Goal: Transaction & Acquisition: Book appointment/travel/reservation

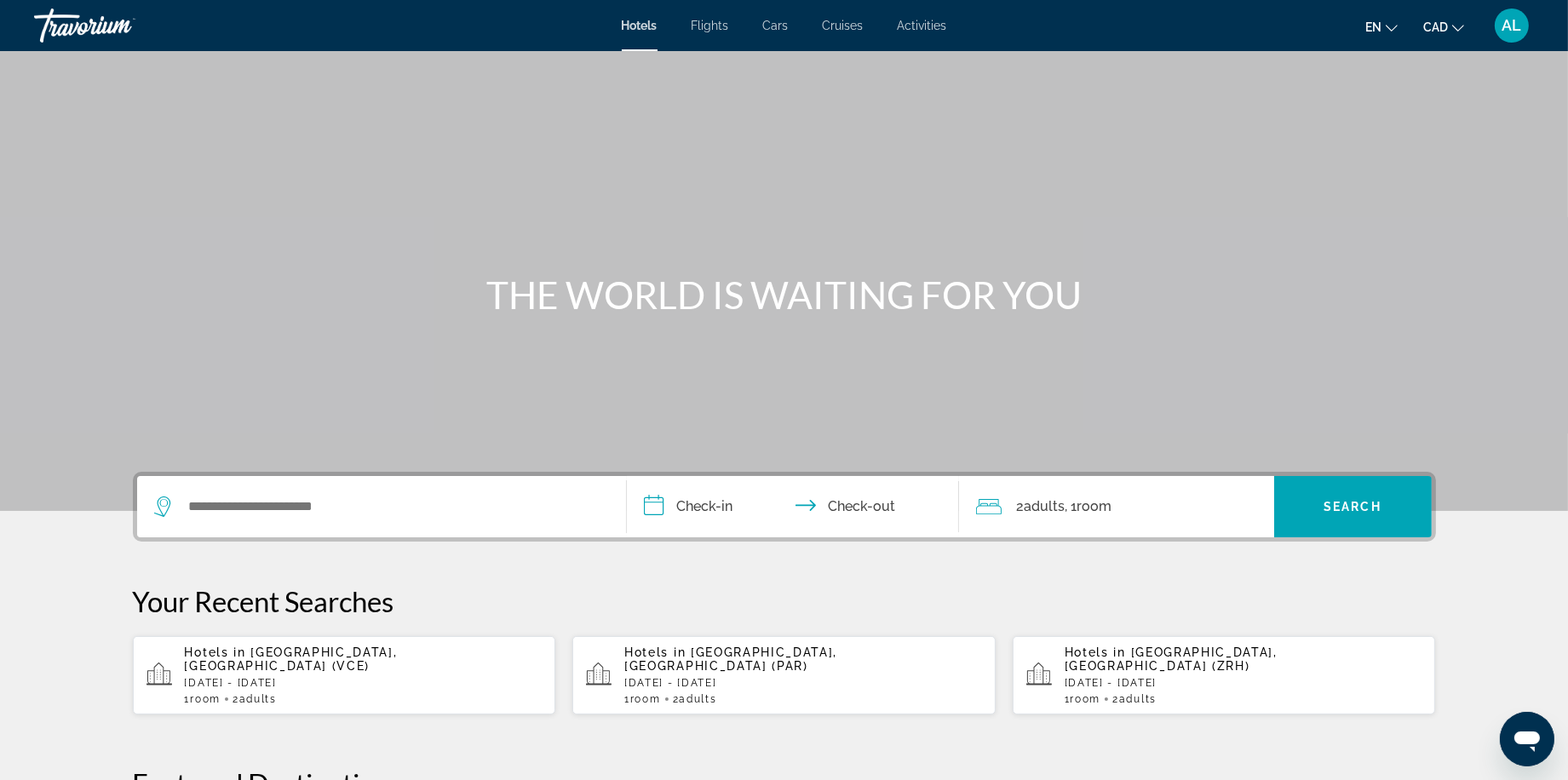
scroll to position [0, 1]
drag, startPoint x: 236, startPoint y: 536, endPoint x: 245, endPoint y: 540, distance: 9.8
click at [245, 519] on input "Search widget" at bounding box center [394, 507] width 413 height 26
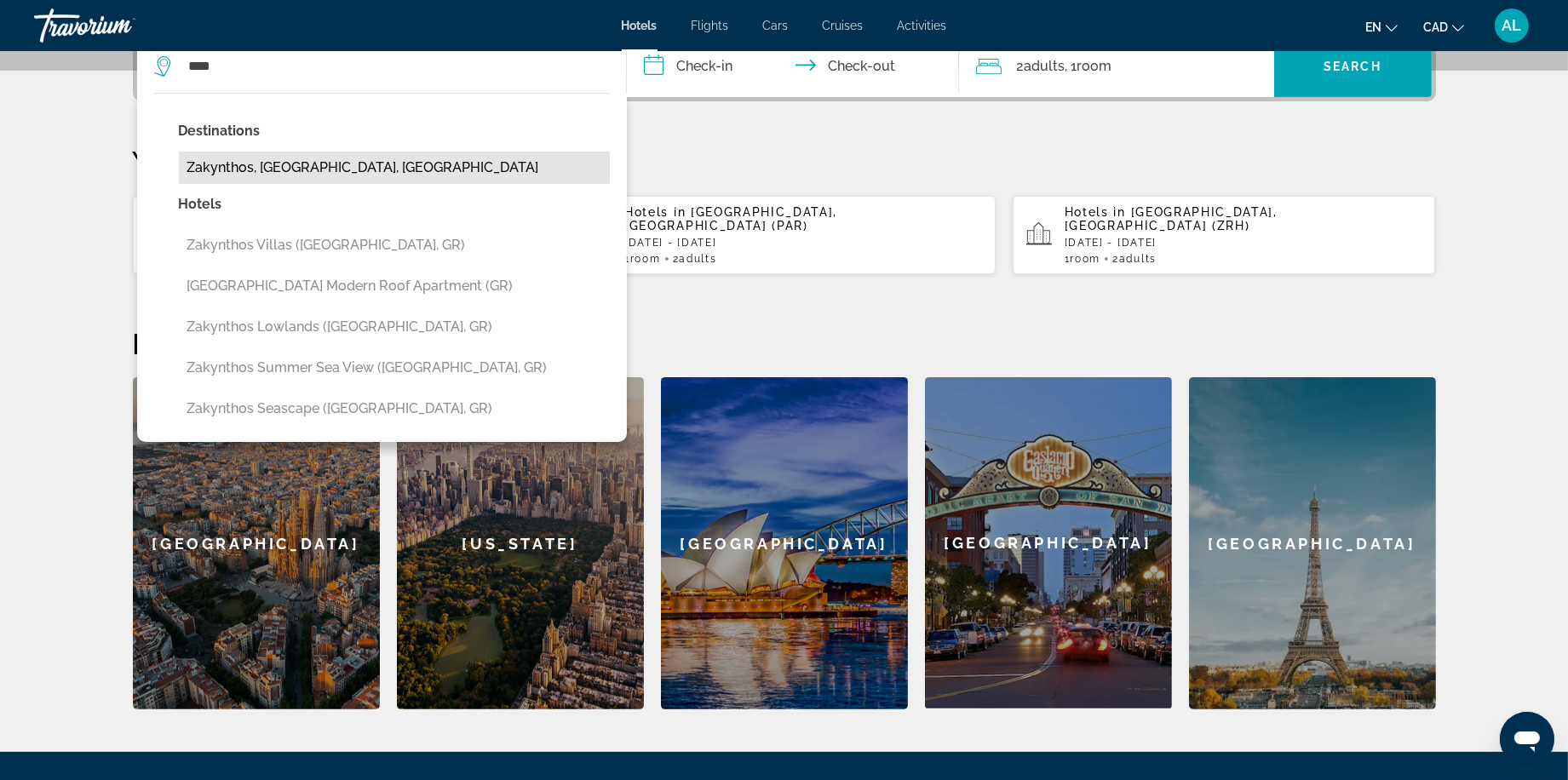
drag, startPoint x: 1502, startPoint y: 451, endPoint x: 270, endPoint y: 202, distance: 1256.9
click at [270, 184] on button "Zakynthos, [GEOGRAPHIC_DATA], [GEOGRAPHIC_DATA]" at bounding box center [395, 167] width 431 height 32
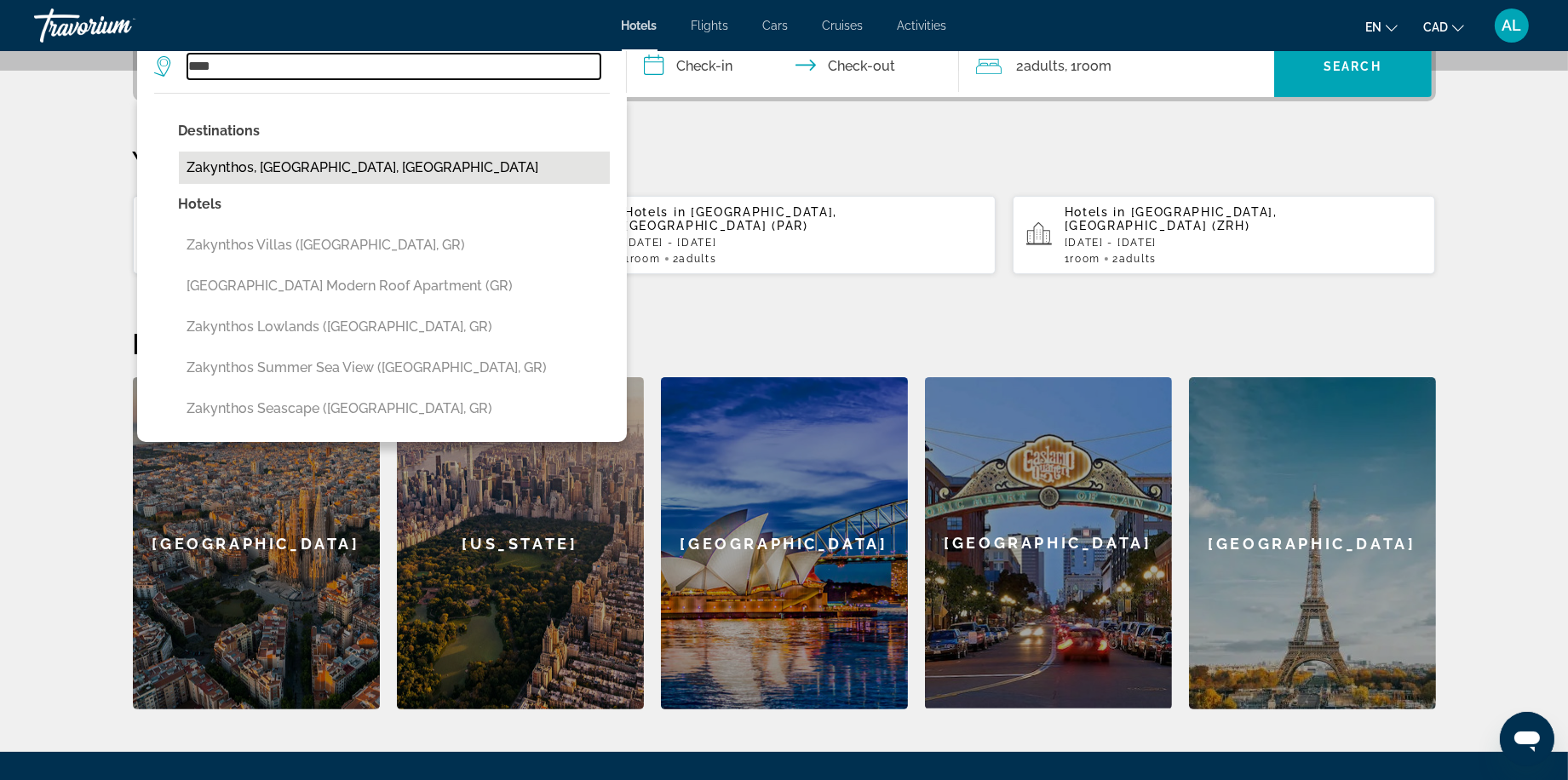
type input "**********"
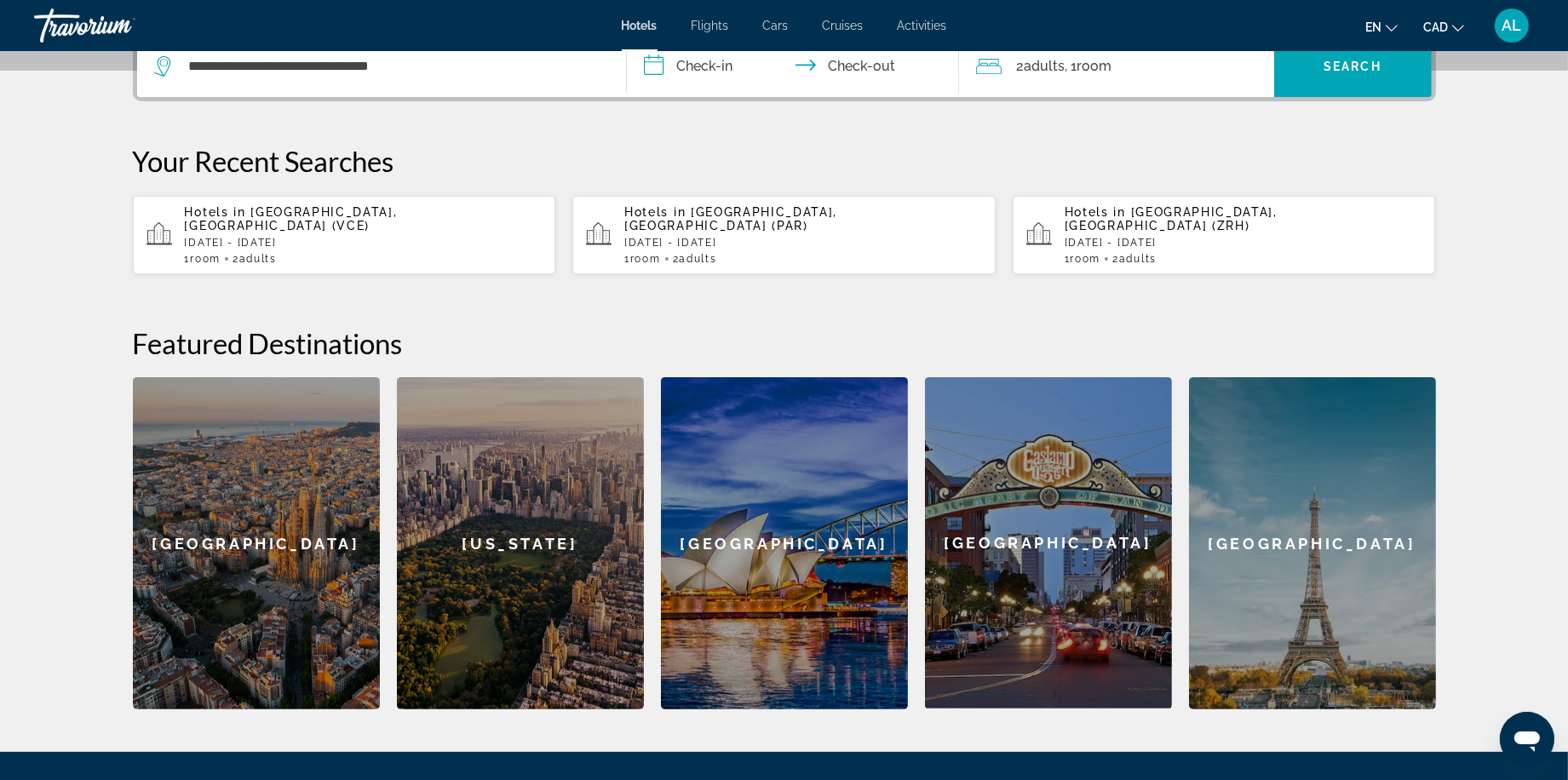
drag, startPoint x: 668, startPoint y: 94, endPoint x: 759, endPoint y: 64, distance: 95.8
click at [668, 94] on input "**********" at bounding box center [796, 69] width 339 height 67
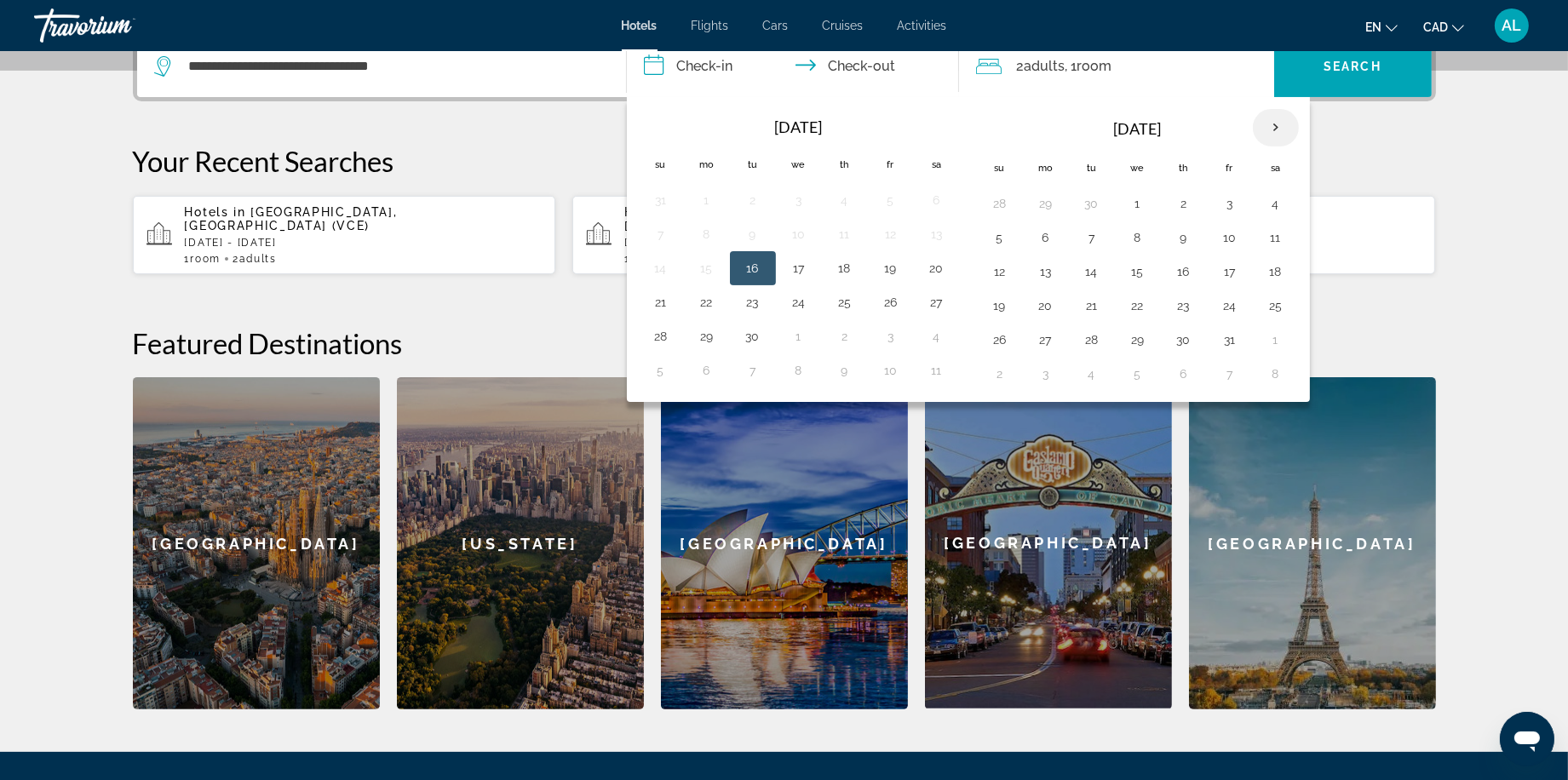
click at [1276, 147] on th "Next month" at bounding box center [1276, 128] width 46 height 38
click at [1272, 147] on th "Next month" at bounding box center [1276, 128] width 46 height 38
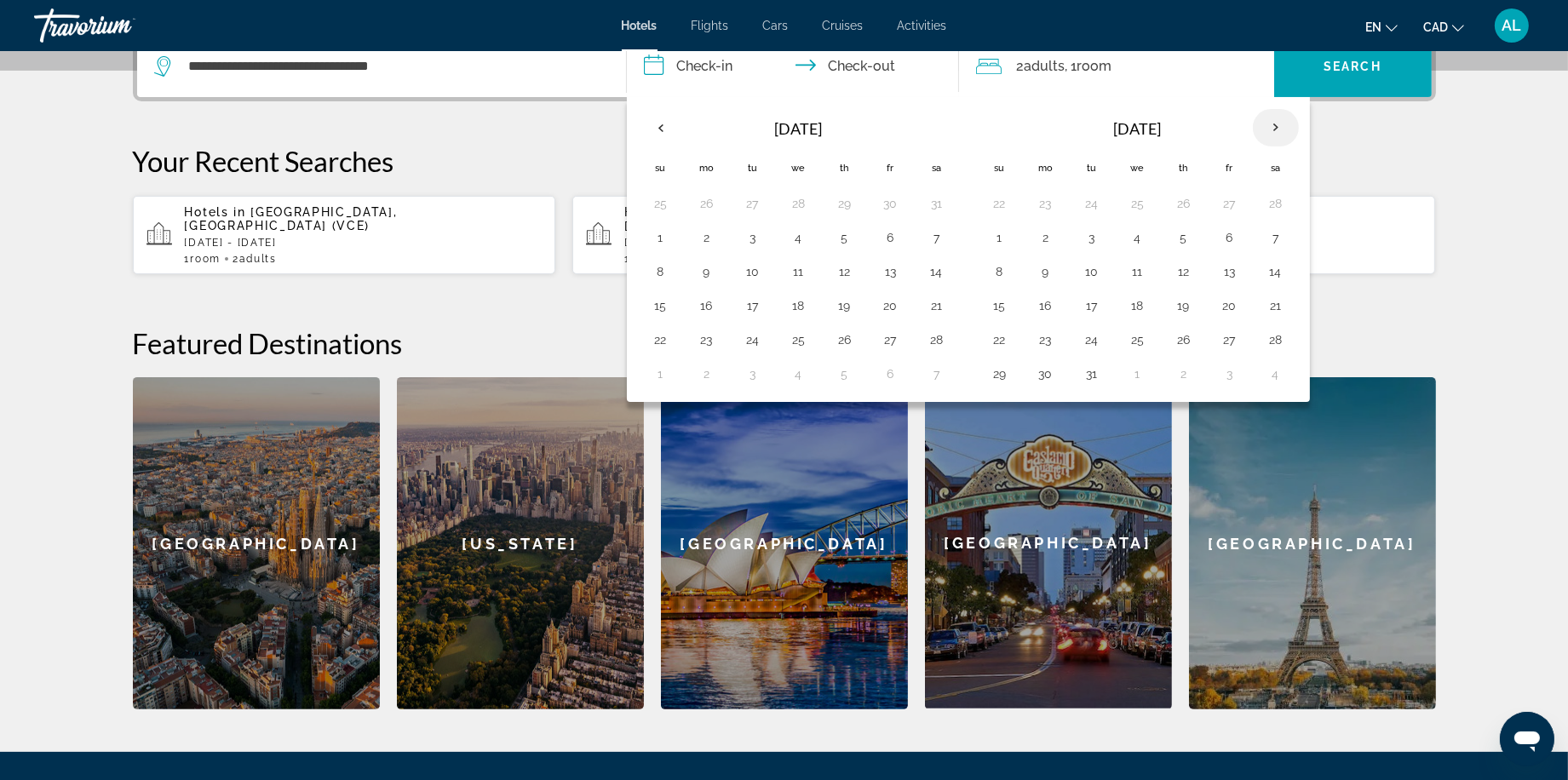
click at [1272, 147] on th "Next month" at bounding box center [1276, 128] width 46 height 38
click at [1273, 147] on th "Next month" at bounding box center [1276, 128] width 46 height 38
click at [1274, 147] on th "Next month" at bounding box center [1276, 128] width 46 height 38
click at [1275, 147] on th "Next month" at bounding box center [1276, 128] width 46 height 38
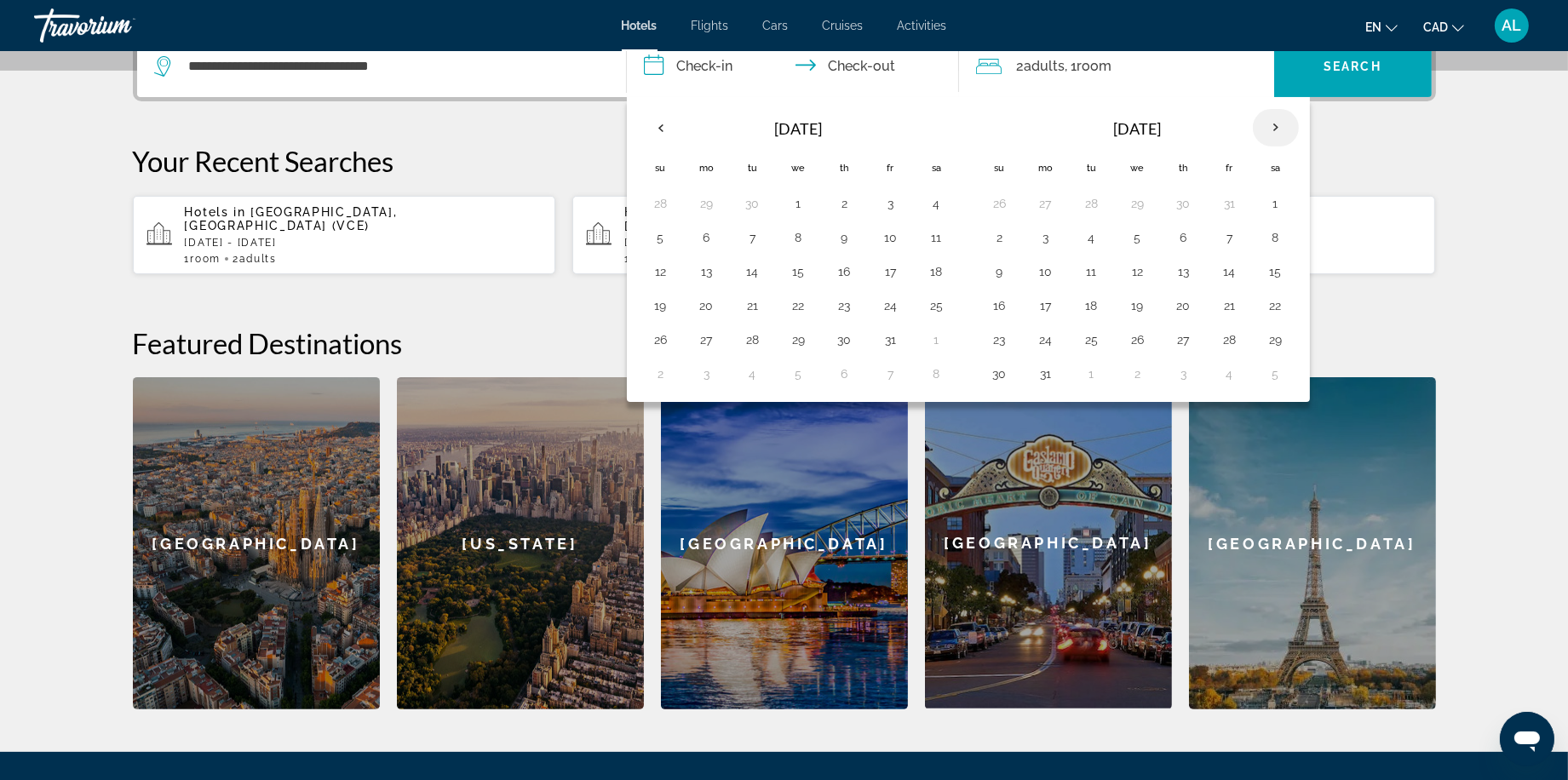
click at [1276, 147] on th "Next month" at bounding box center [1276, 128] width 46 height 38
click at [661, 147] on th "Previous month" at bounding box center [661, 128] width 46 height 38
click at [1281, 215] on button "1" at bounding box center [1275, 203] width 27 height 24
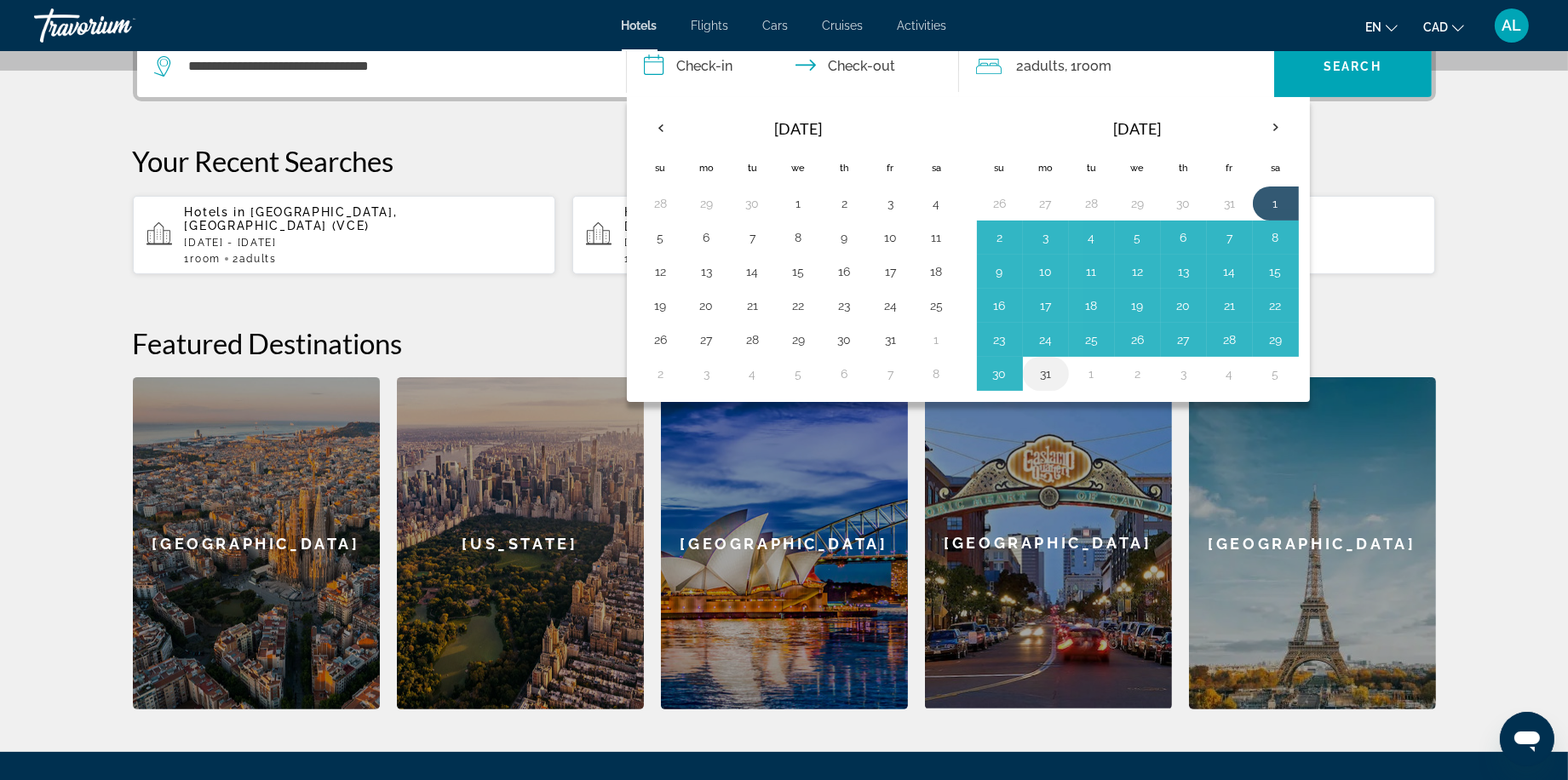
click at [1034, 386] on button "31" at bounding box center [1045, 374] width 27 height 24
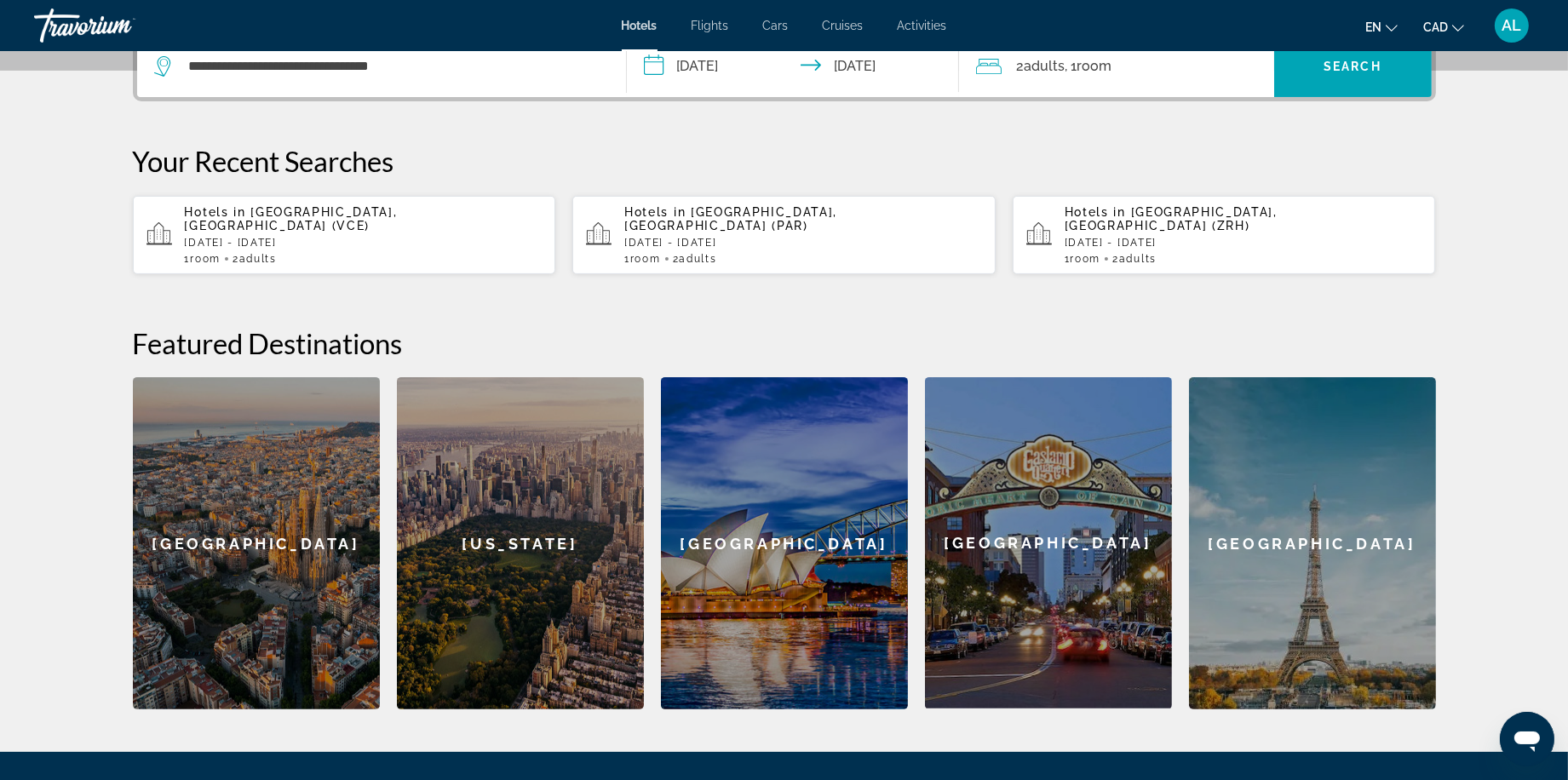
click at [876, 100] on input "**********" at bounding box center [796, 69] width 339 height 67
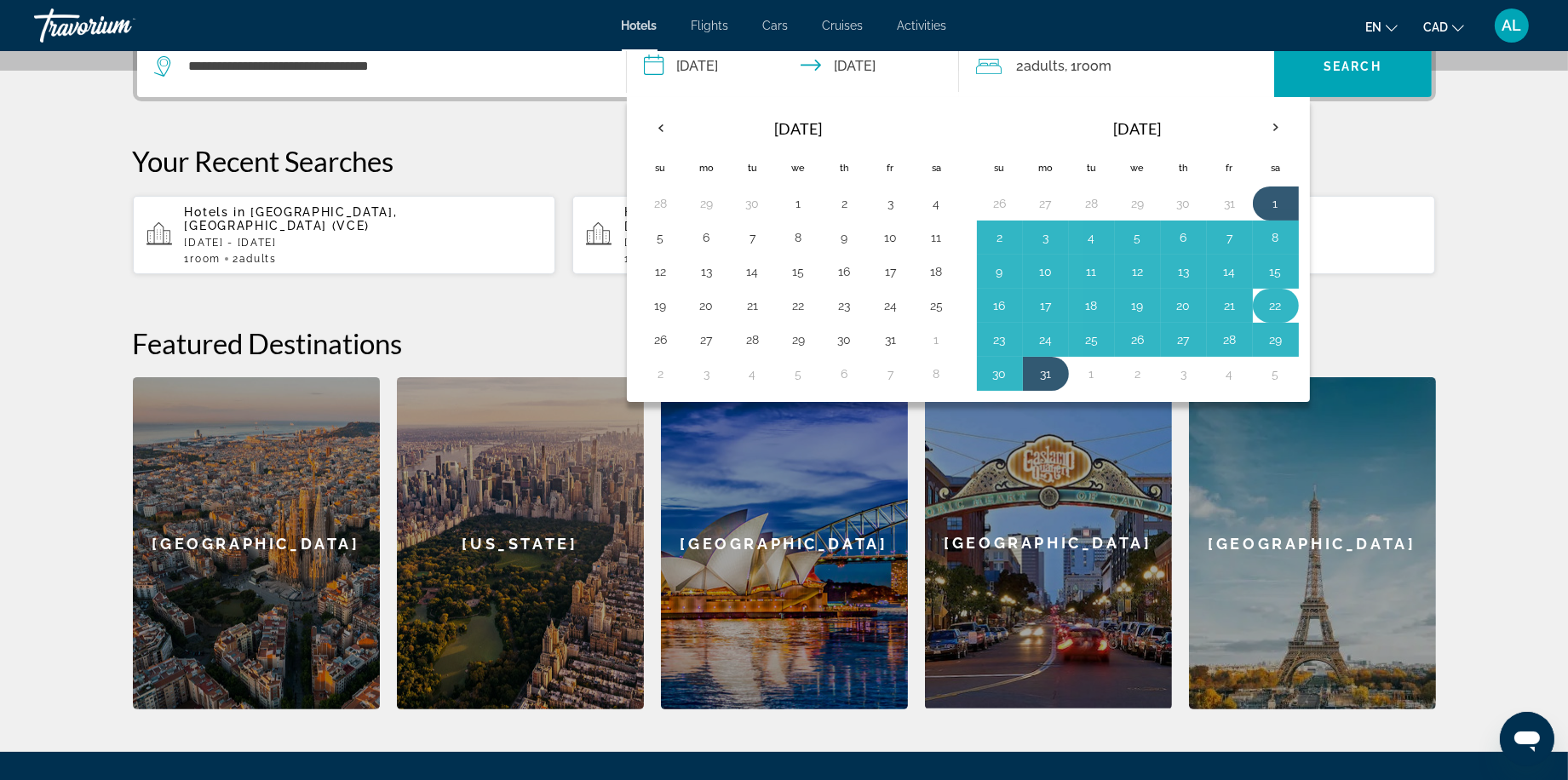
click at [1285, 318] on button "22" at bounding box center [1275, 306] width 27 height 24
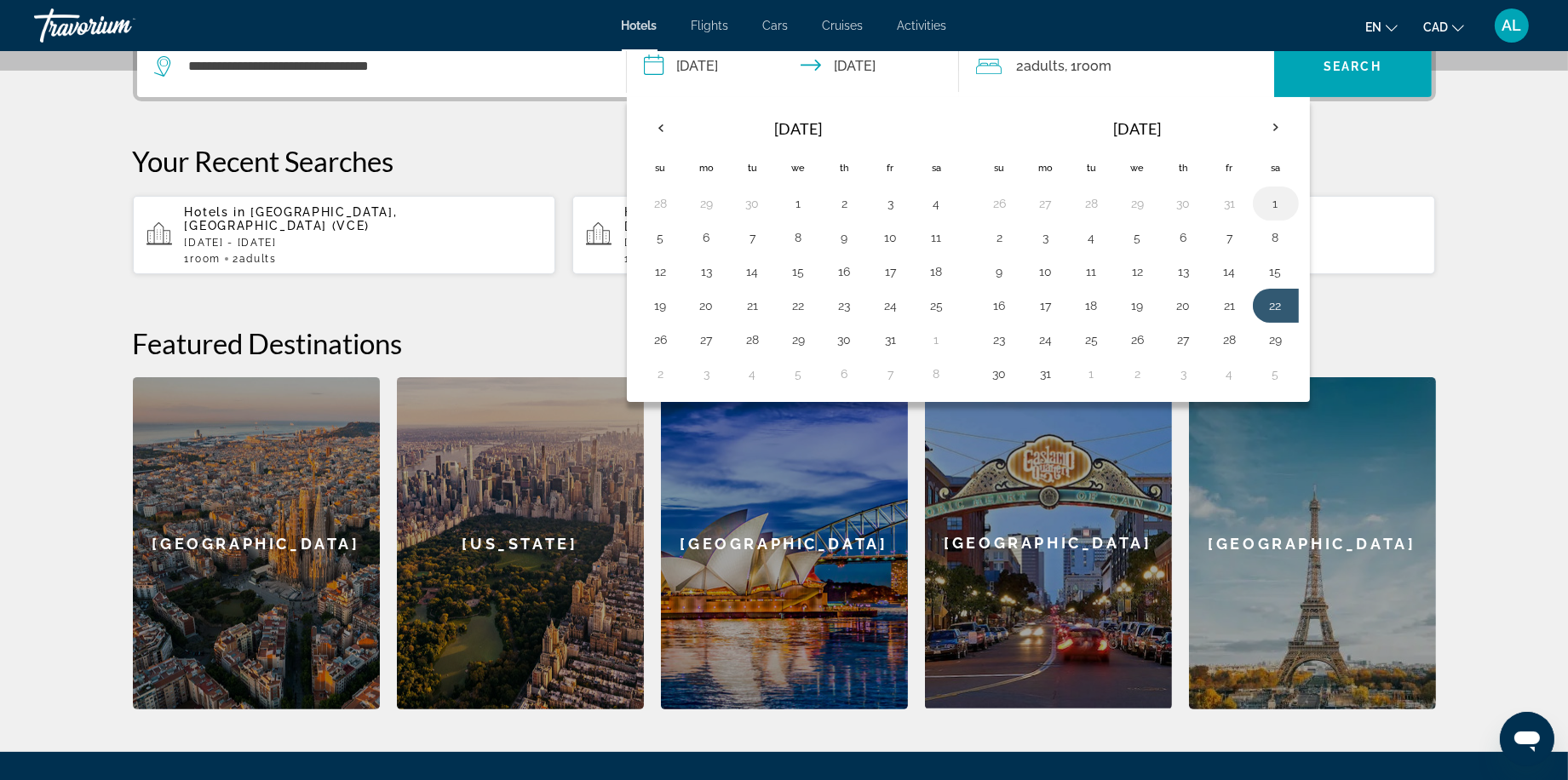
click at [1287, 215] on button "1" at bounding box center [1275, 203] width 27 height 24
type input "**********"
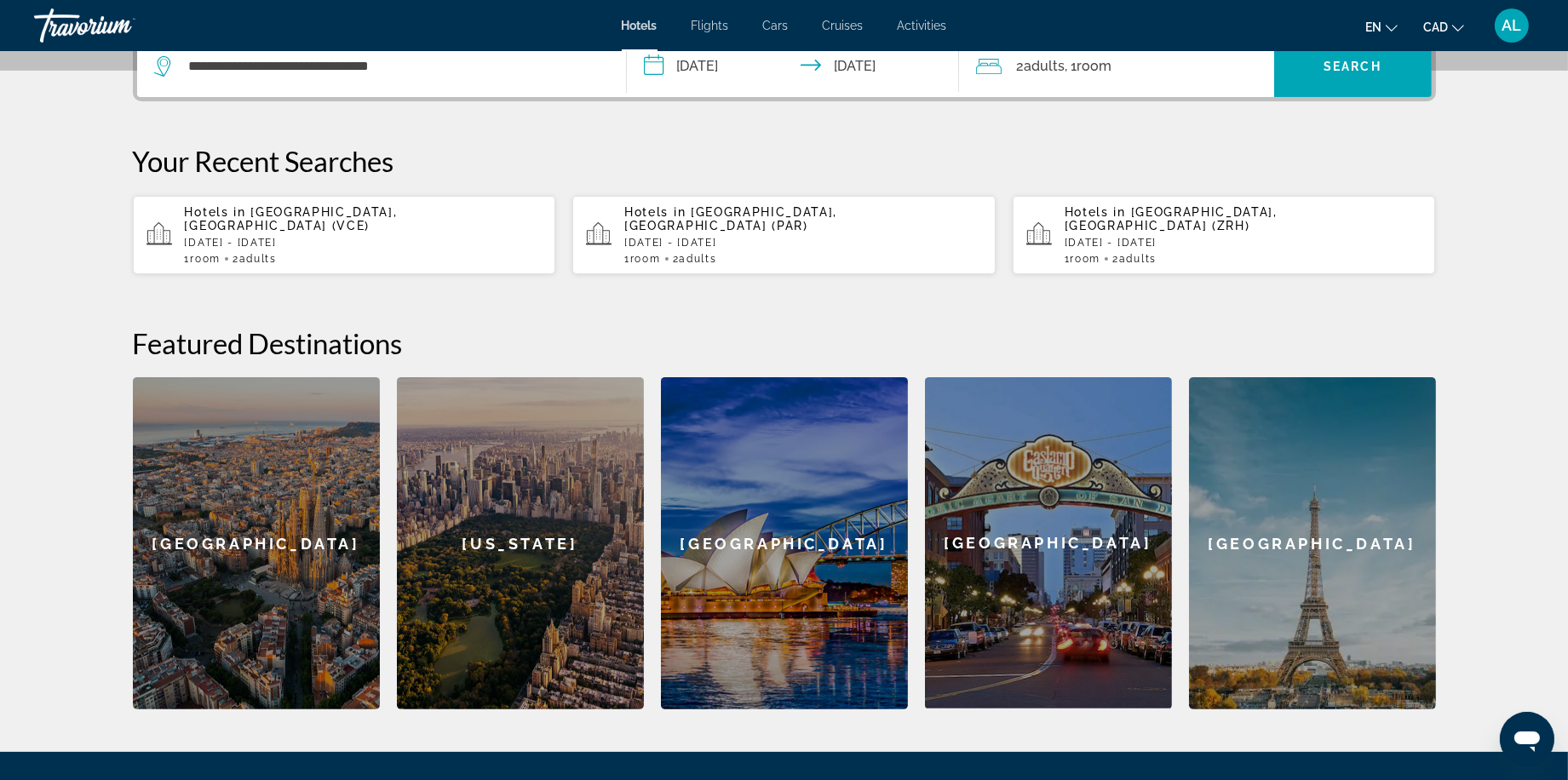
click at [665, 102] on input "**********" at bounding box center [796, 69] width 339 height 67
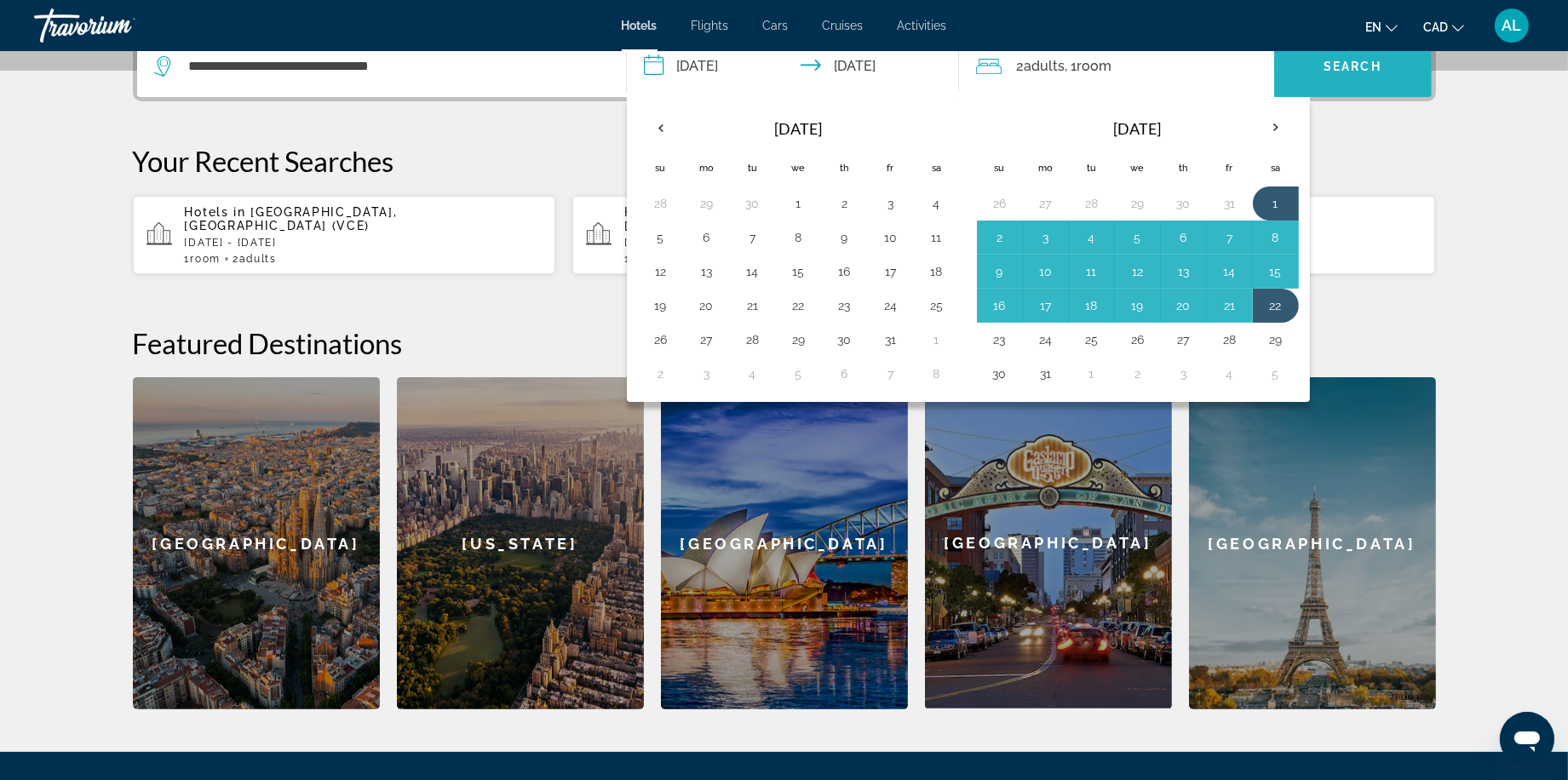
click at [1353, 80] on span "Search widget" at bounding box center [1353, 67] width 158 height 41
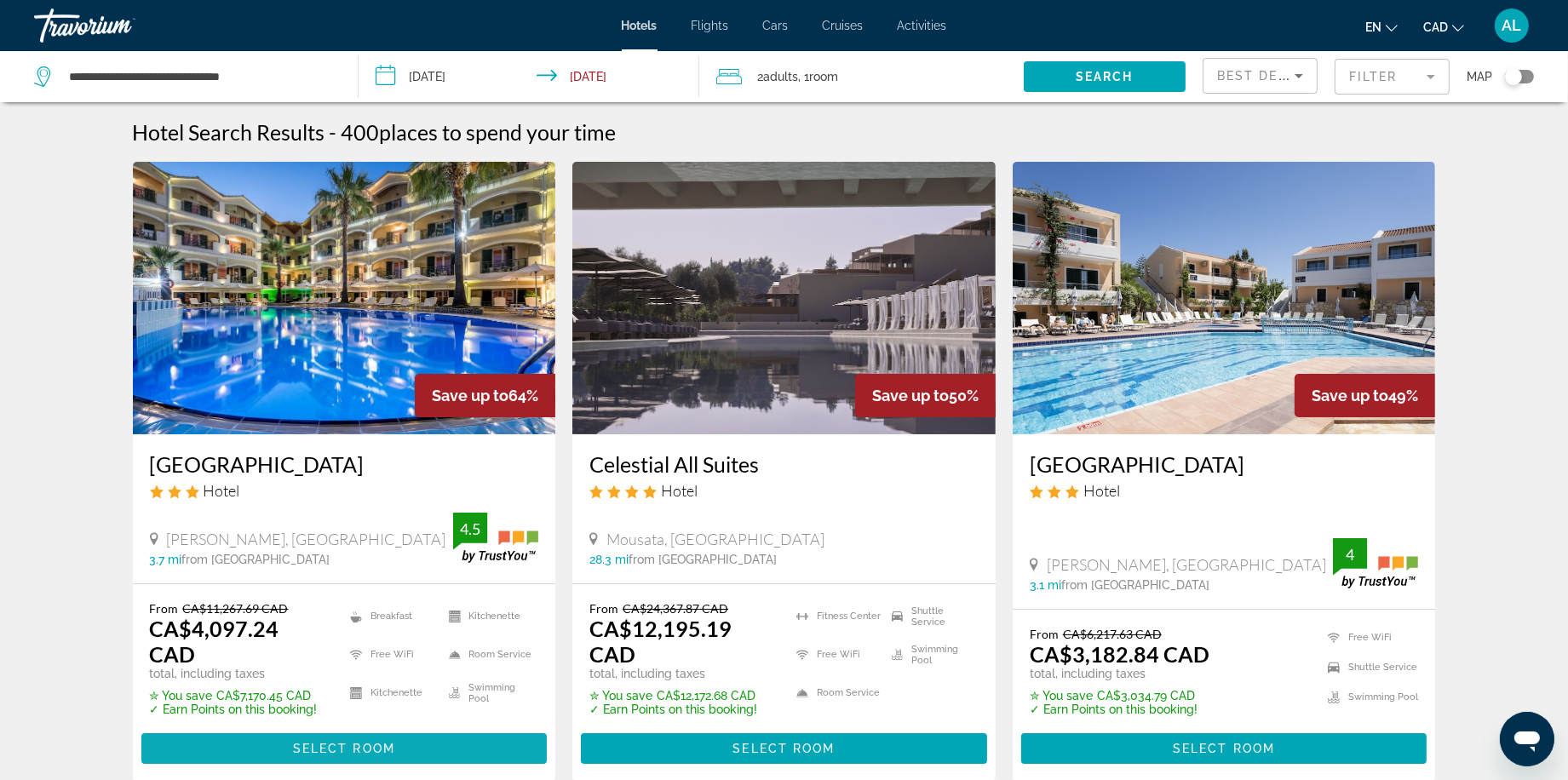
click at [360, 750] on span "Main content" at bounding box center [345, 749] width 407 height 41
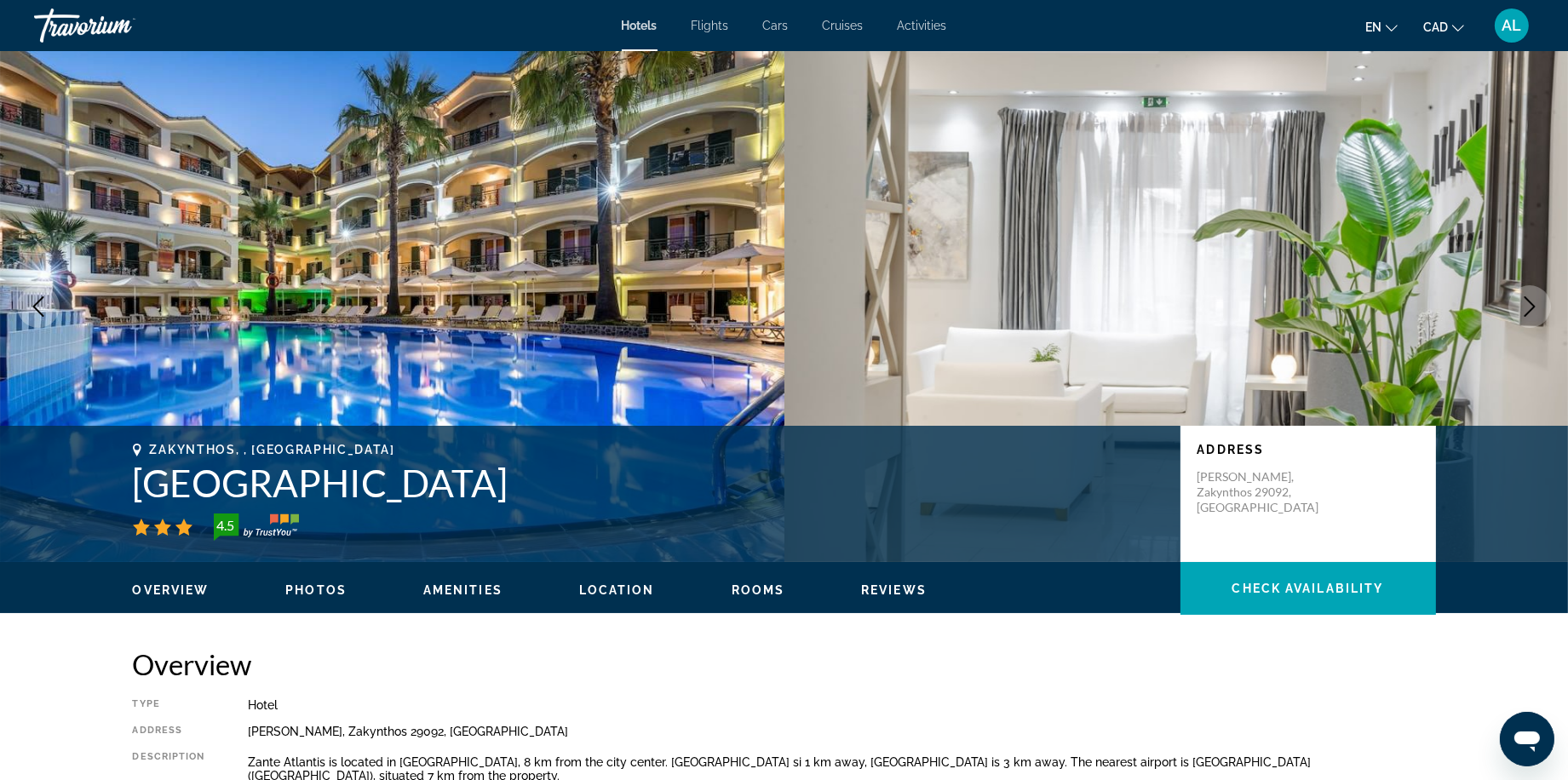
drag, startPoint x: 1262, startPoint y: 229, endPoint x: 1258, endPoint y: 241, distance: 12.6
click at [1262, 229] on img "Main content" at bounding box center [1176, 306] width 784 height 511
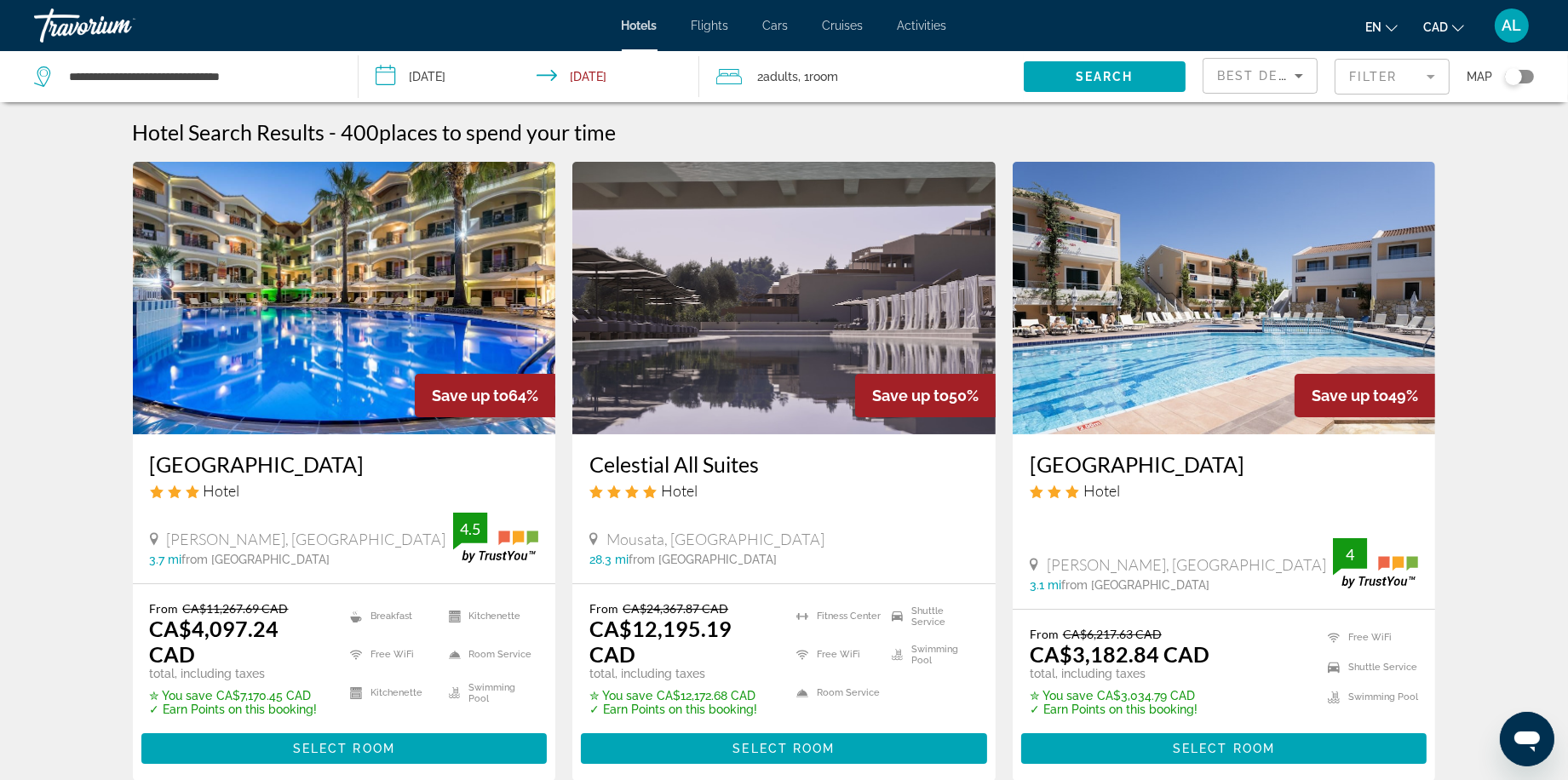
click at [456, 405] on span "Save up to" at bounding box center [469, 395] width 77 height 18
click at [205, 477] on h3 "[GEOGRAPHIC_DATA]" at bounding box center [344, 465] width 389 height 26
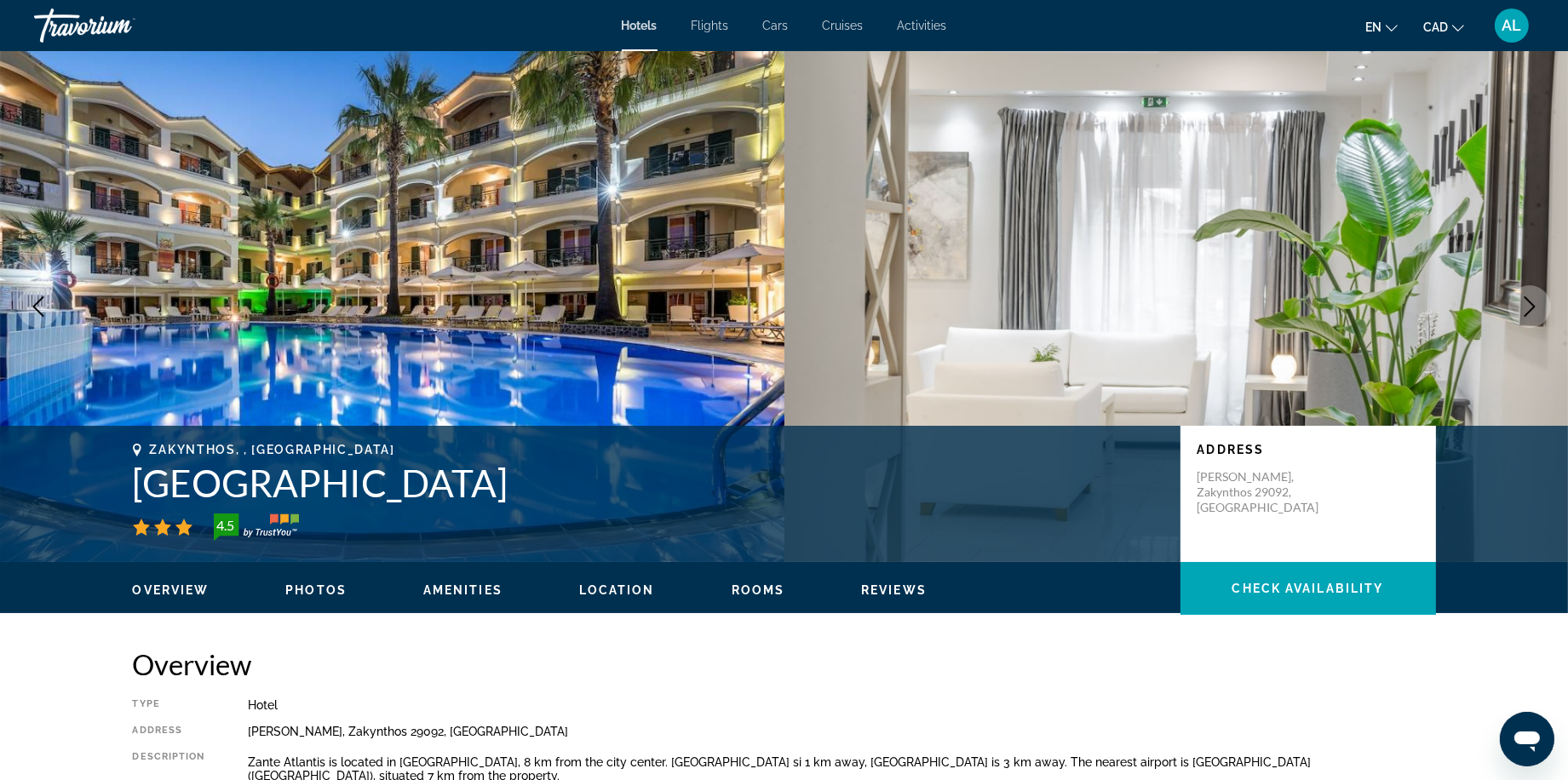
drag, startPoint x: 1184, startPoint y: 382, endPoint x: 1181, endPoint y: 405, distance: 23.2
click at [1519, 313] on icon "Next image" at bounding box center [1529, 307] width 20 height 20
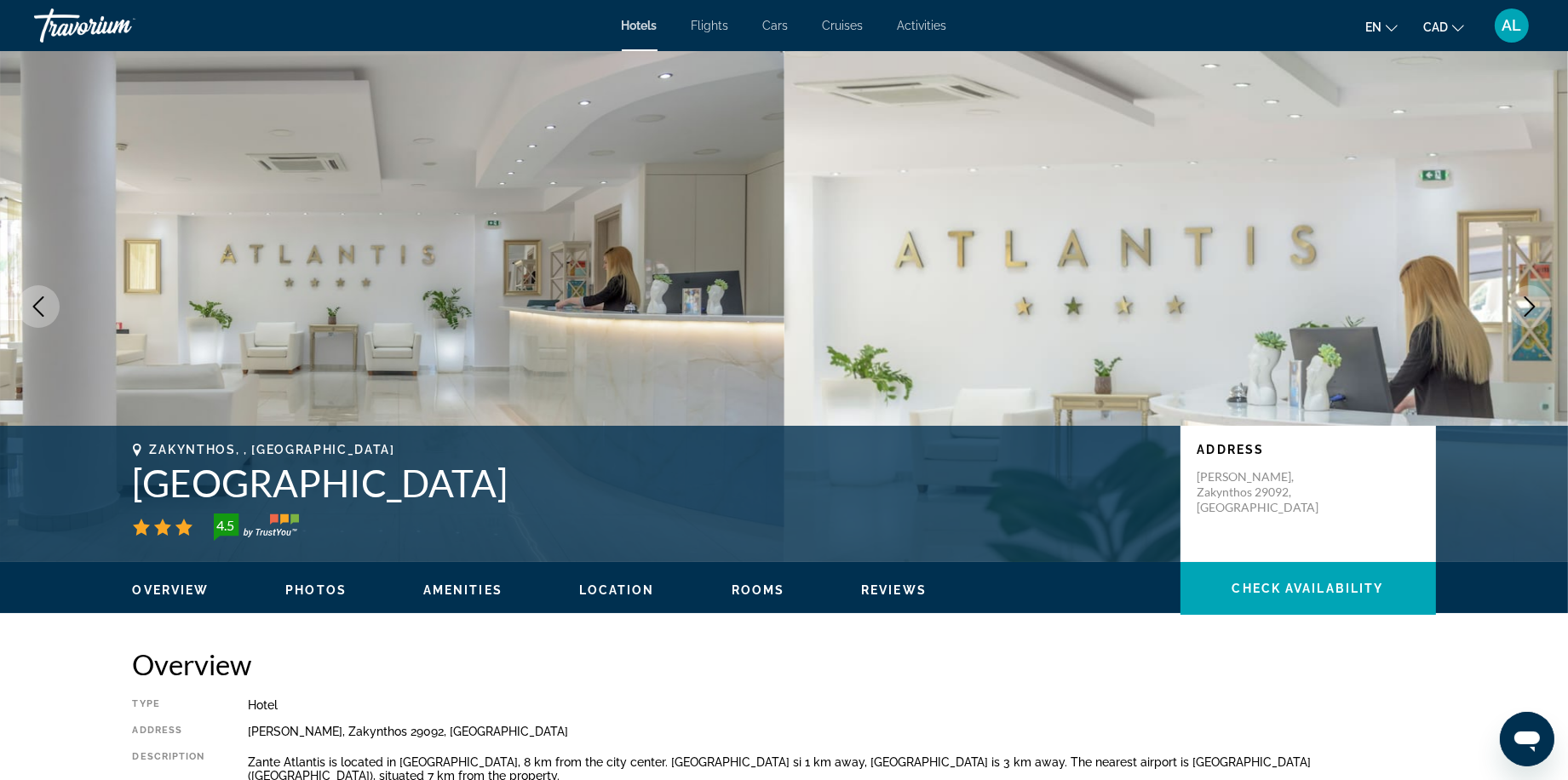
click at [1519, 313] on icon "Next image" at bounding box center [1529, 307] width 20 height 20
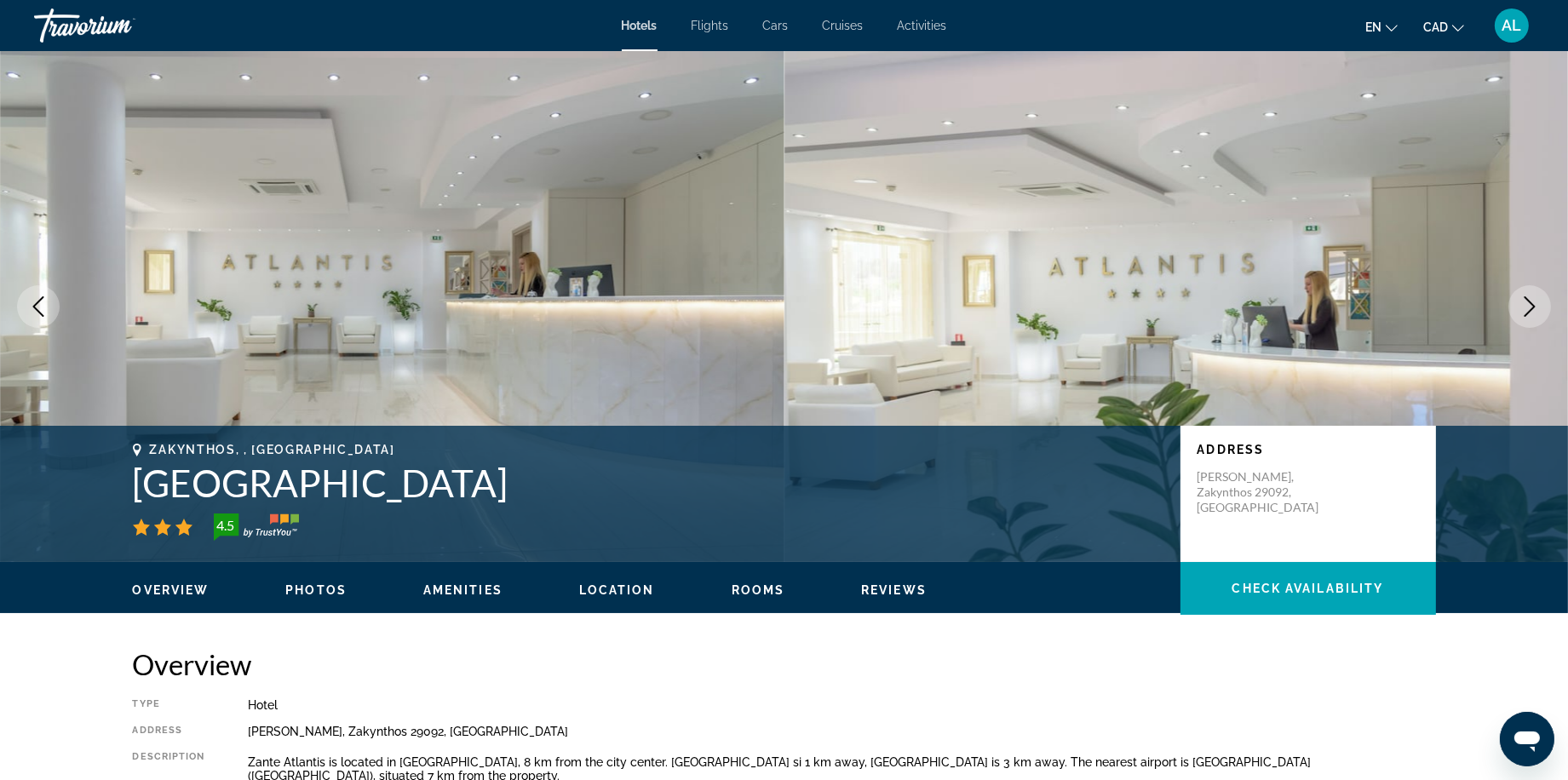
click at [1519, 313] on icon "Next image" at bounding box center [1529, 307] width 20 height 20
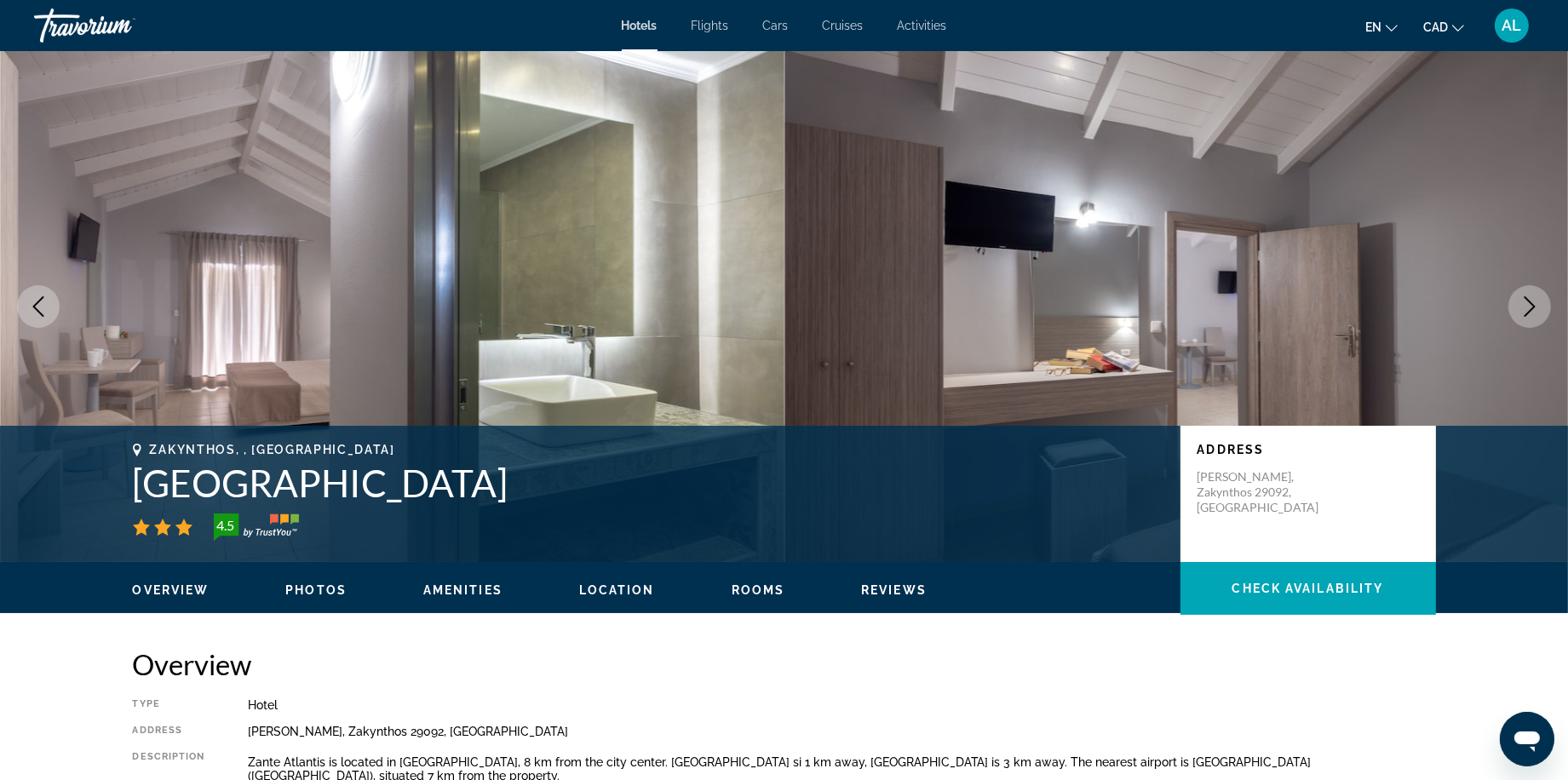
click at [1519, 313] on icon "Next image" at bounding box center [1529, 307] width 20 height 20
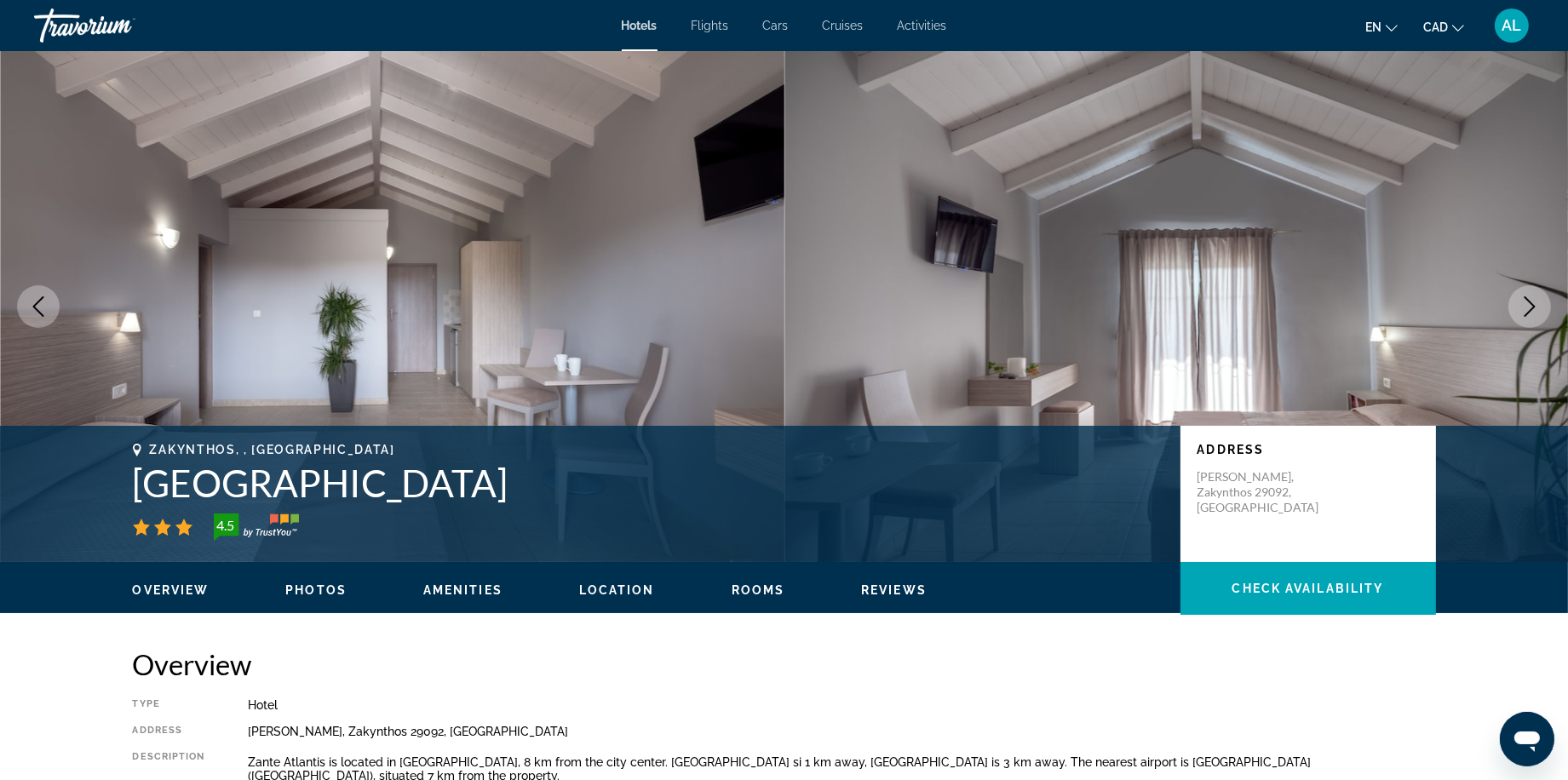
click at [1519, 313] on icon "Next image" at bounding box center [1529, 307] width 20 height 20
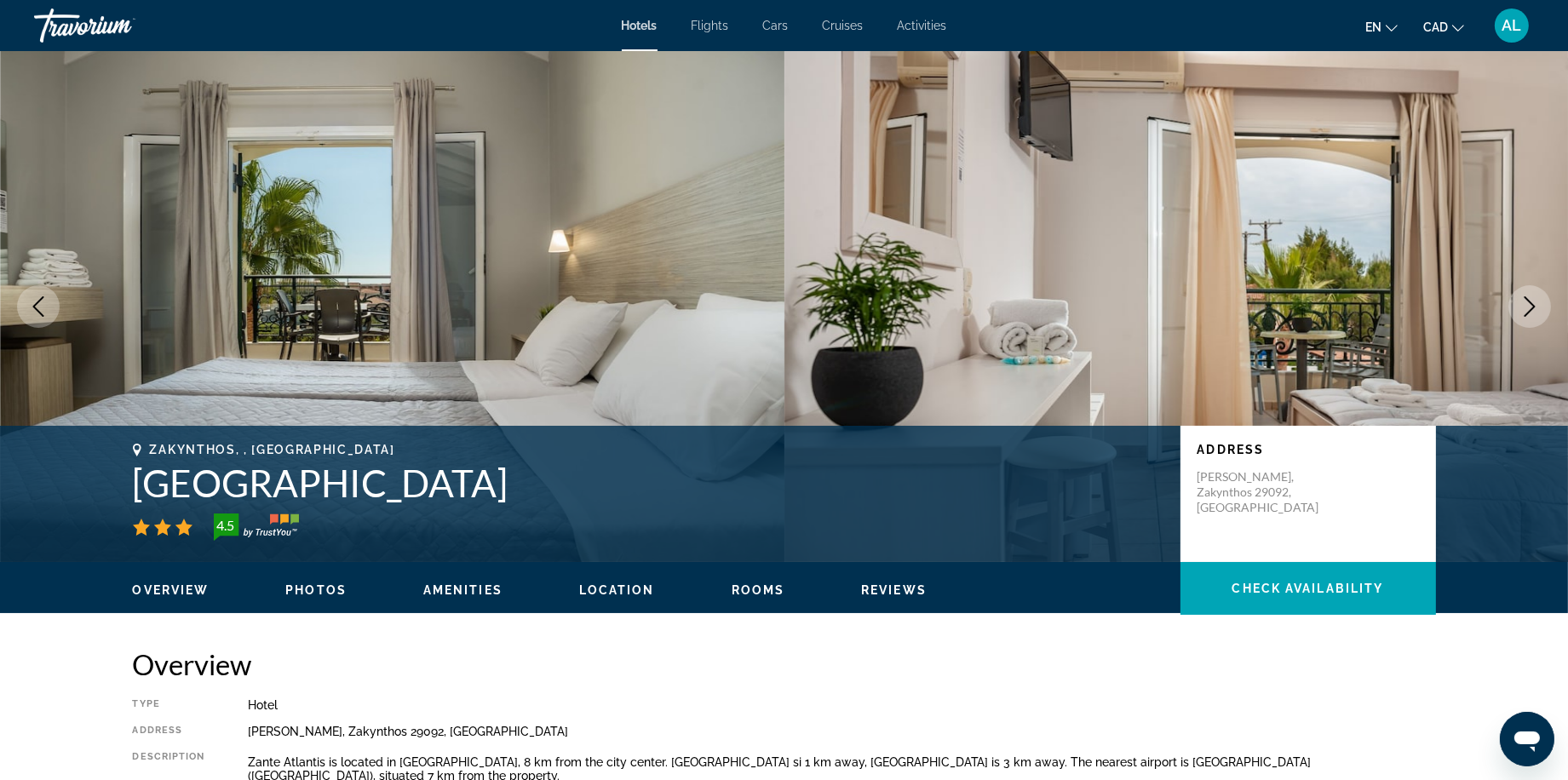
click at [1519, 313] on icon "Next image" at bounding box center [1529, 307] width 20 height 20
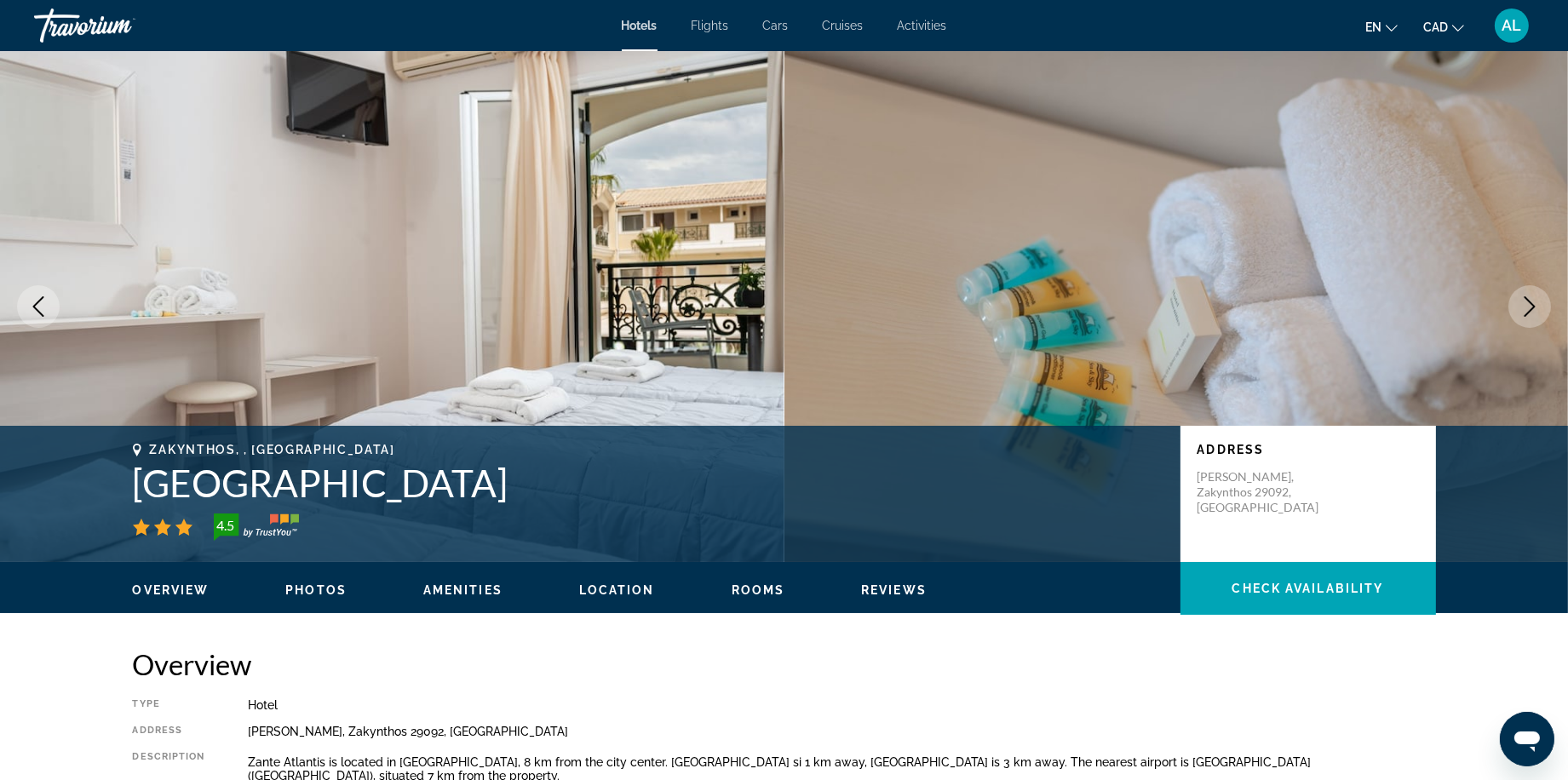
click at [1519, 313] on icon "Next image" at bounding box center [1529, 307] width 20 height 20
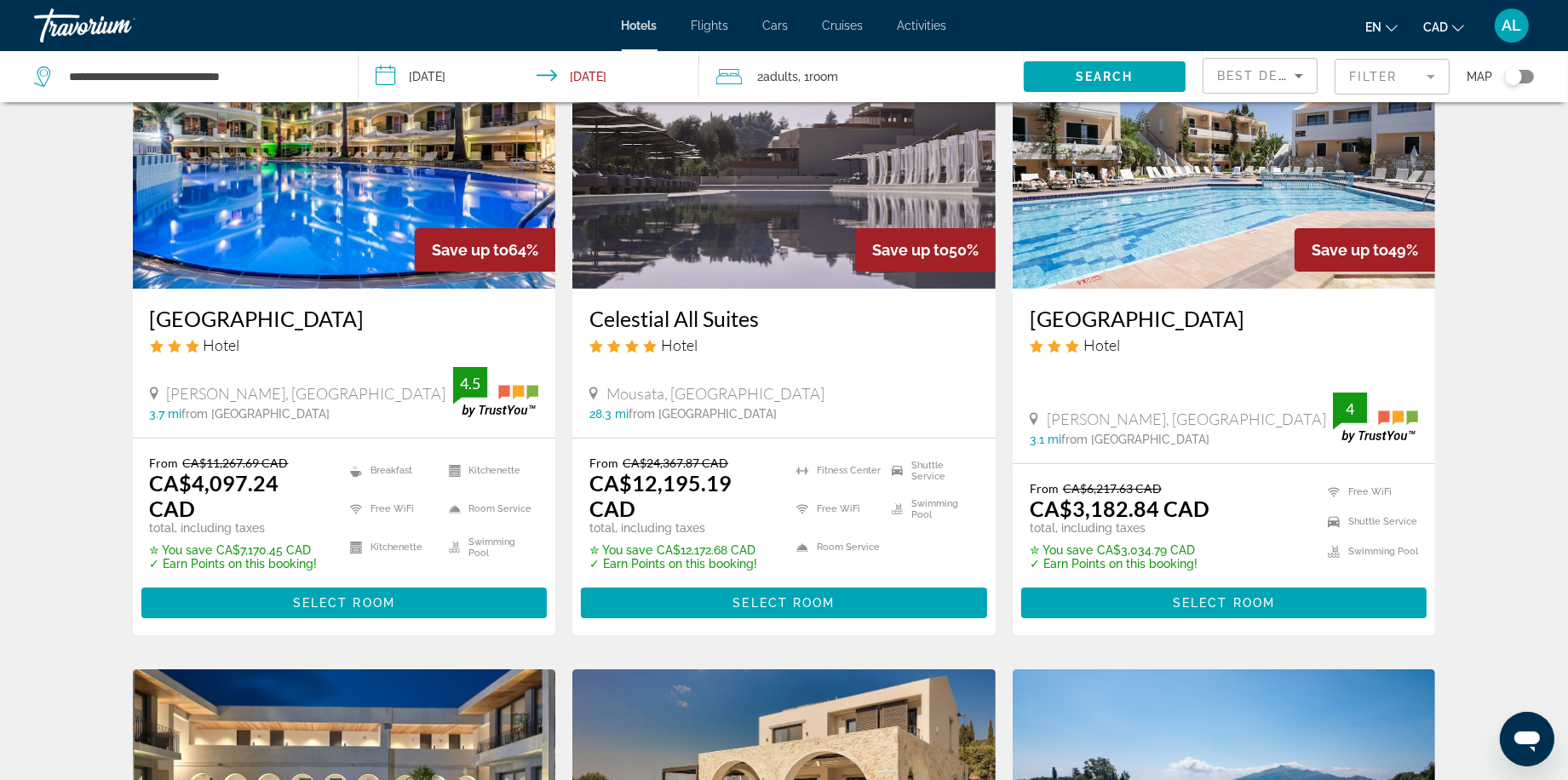
scroll to position [179, 0]
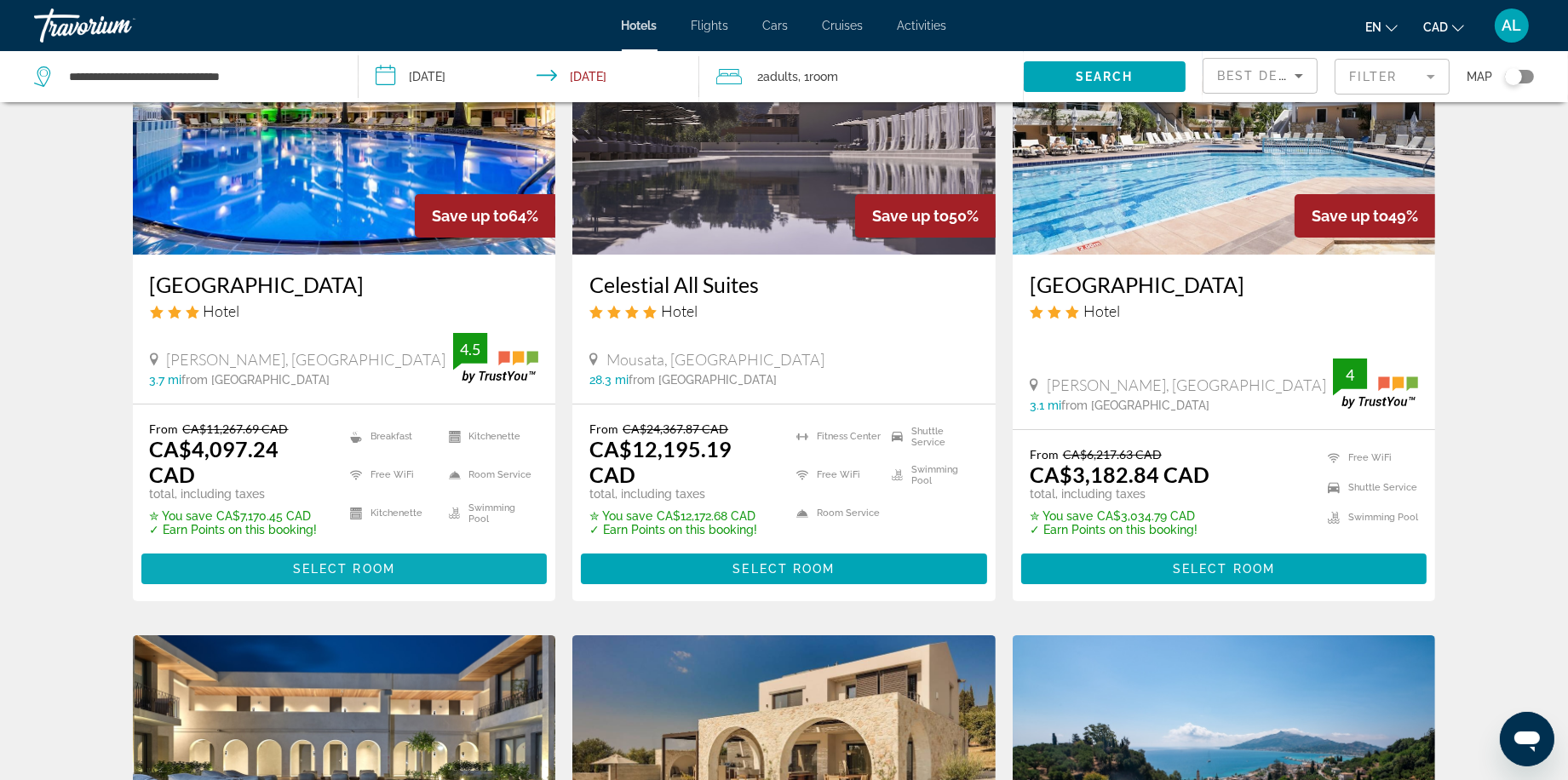
click at [218, 576] on span "Main content" at bounding box center [345, 569] width 407 height 41
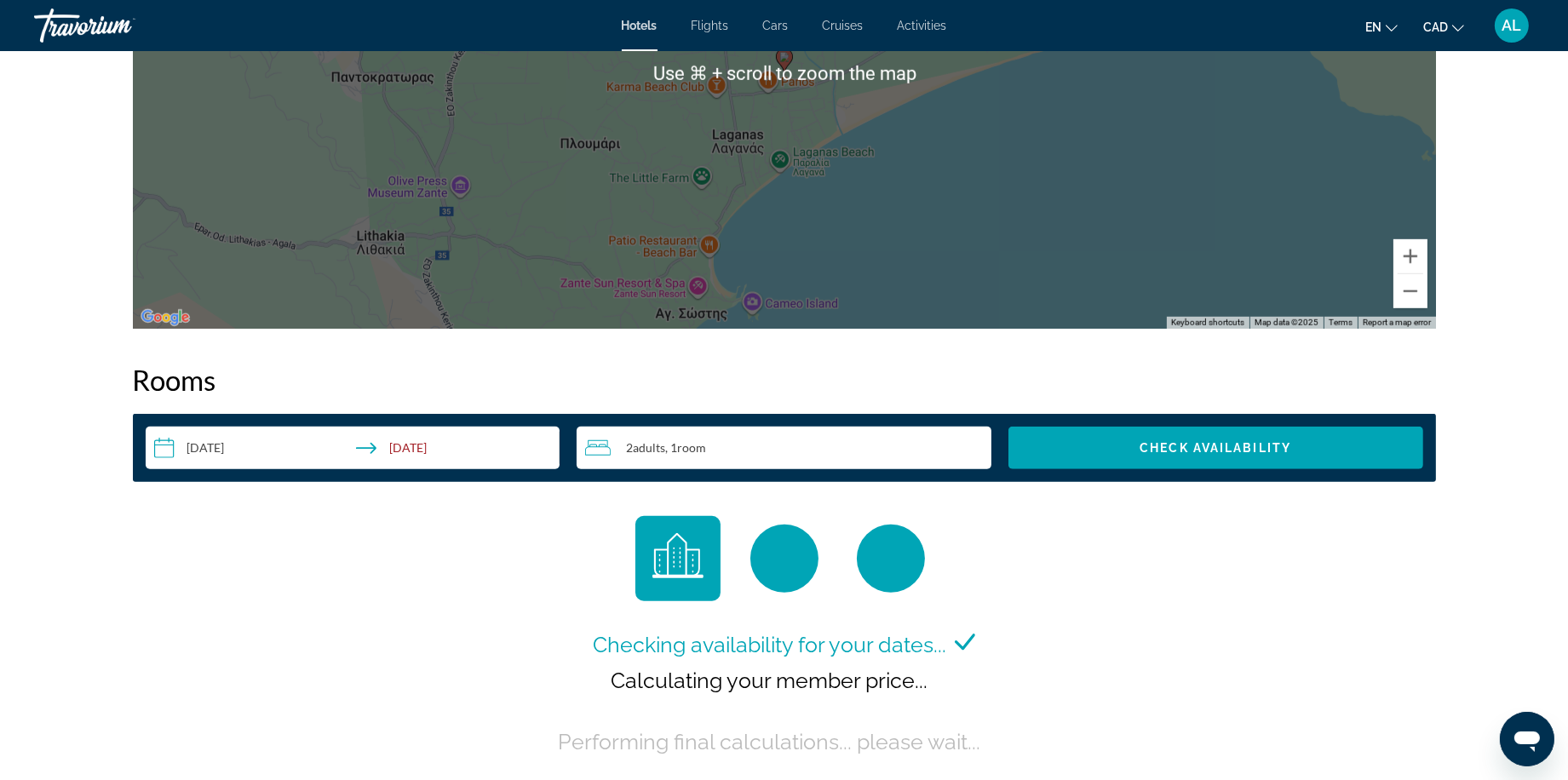
scroll to position [1841, 0]
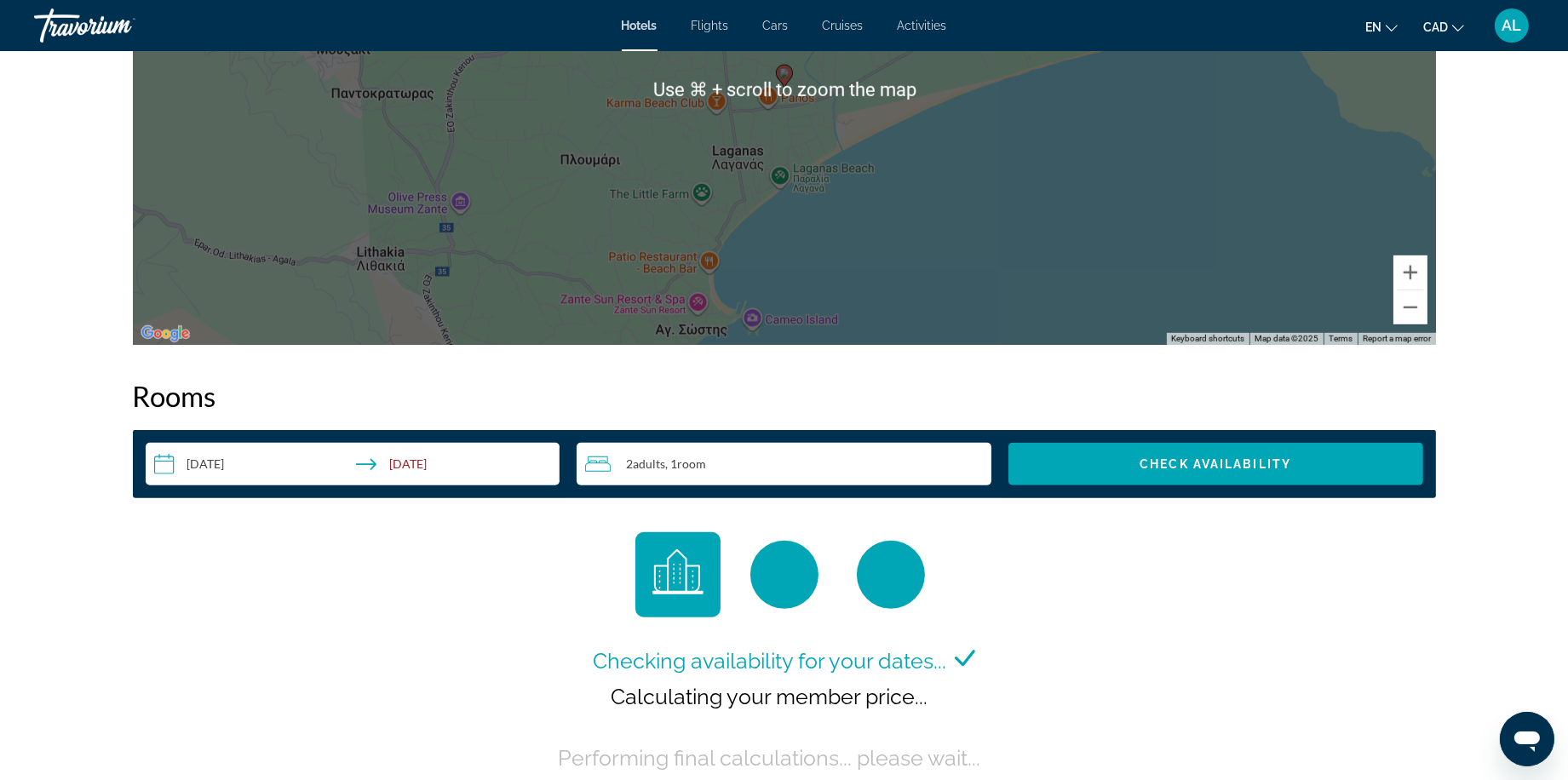
click at [881, 328] on div "To activate drag with keyboard, press Alt + Enter. Once in keyboard drag state,…" at bounding box center [784, 89] width 1303 height 511
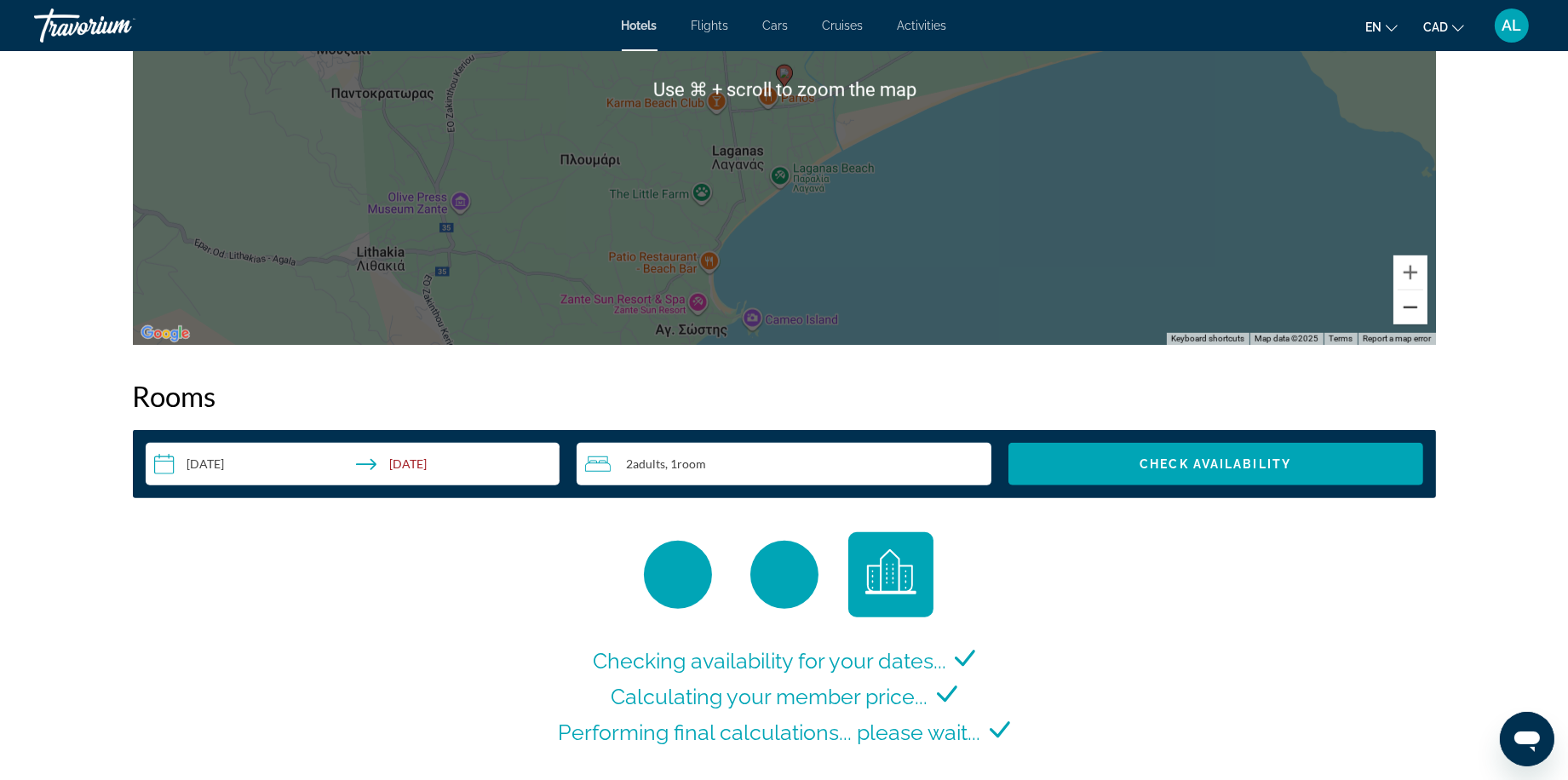
click at [1428, 324] on button "Zoom out" at bounding box center [1410, 307] width 34 height 34
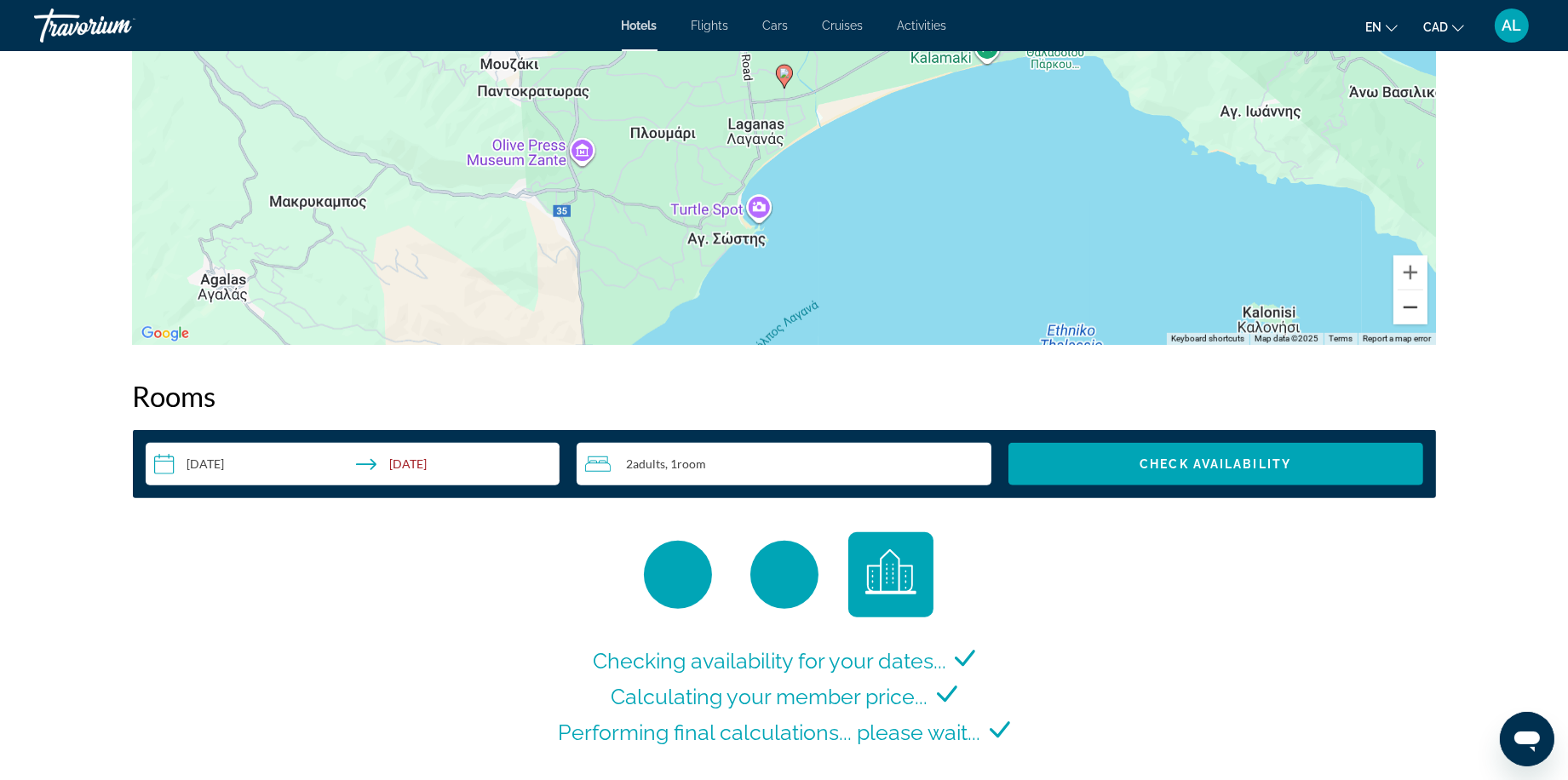
click at [1428, 324] on button "Zoom out" at bounding box center [1410, 307] width 34 height 34
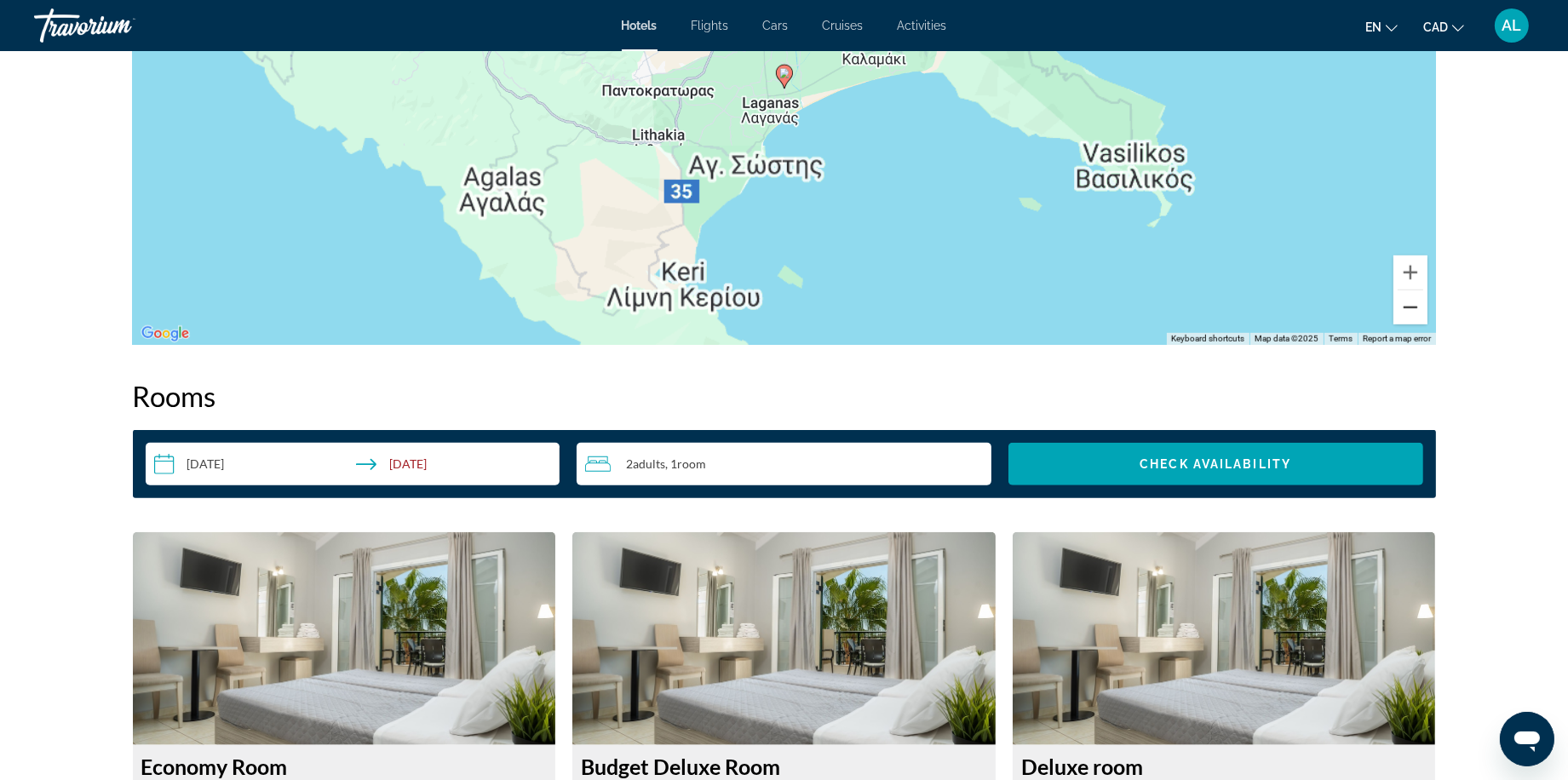
click at [1428, 324] on button "Zoom out" at bounding box center [1410, 307] width 34 height 34
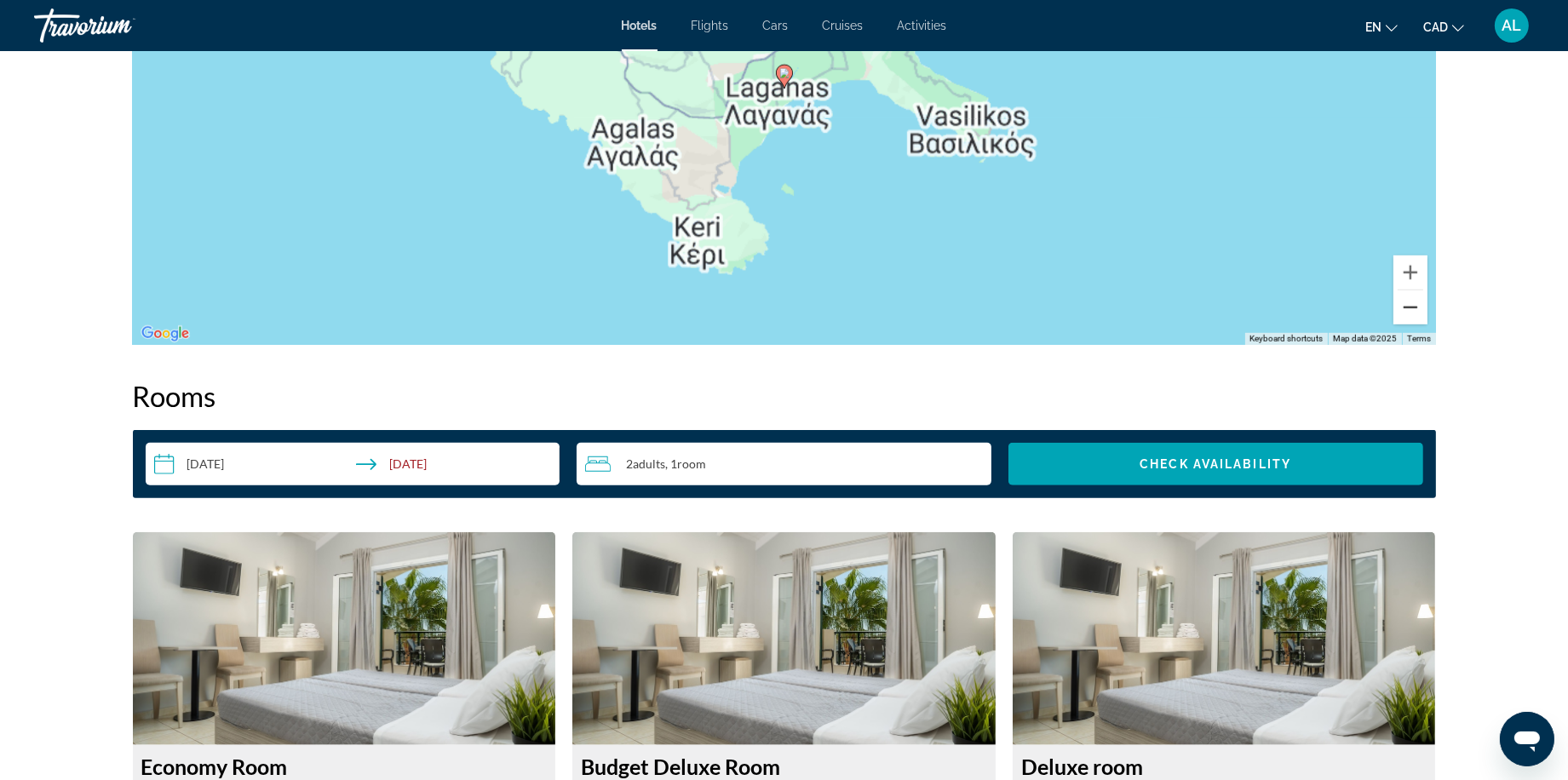
click at [1428, 324] on button "Zoom out" at bounding box center [1410, 307] width 34 height 34
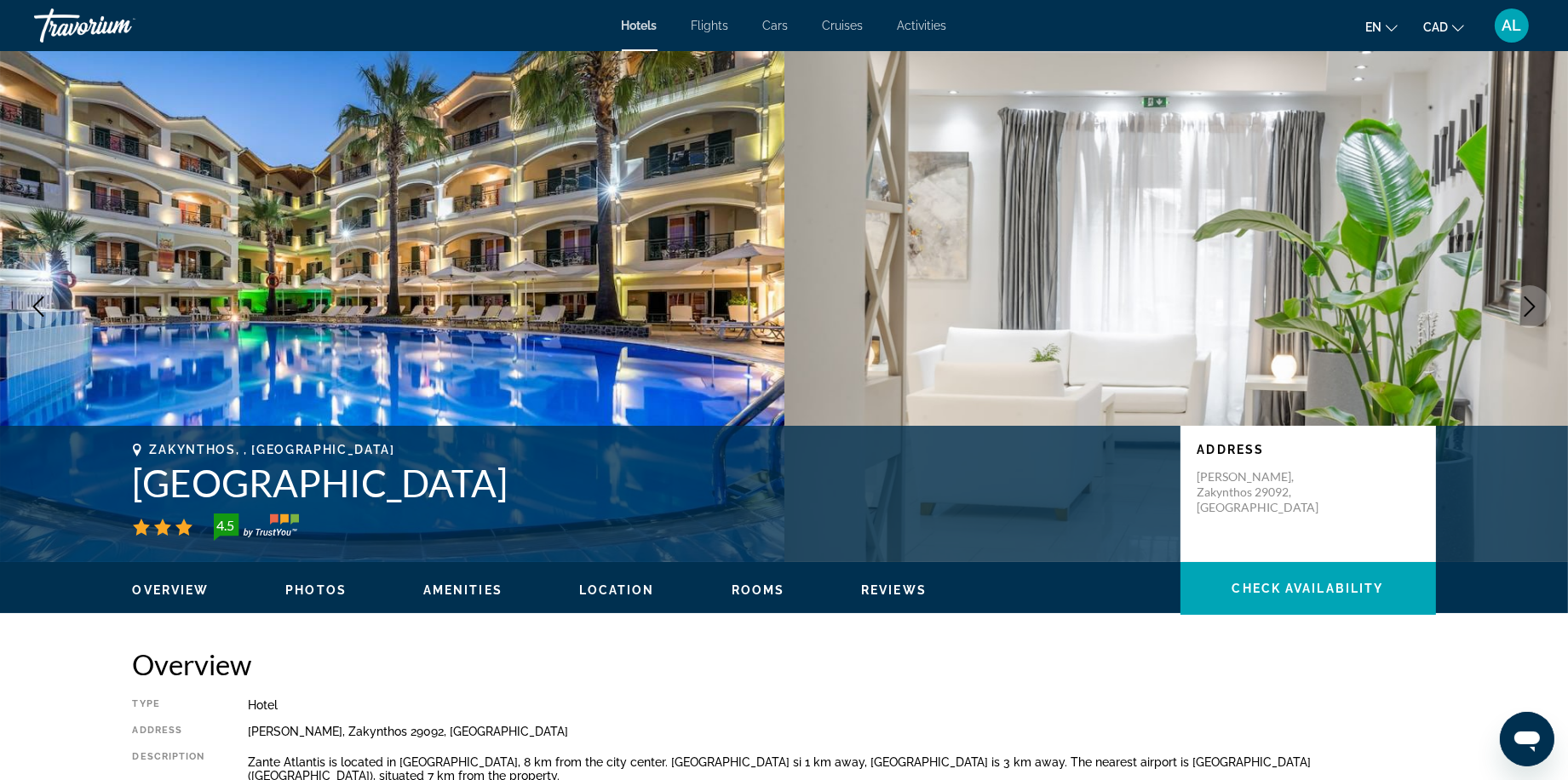
scroll to position [0, 0]
click at [1535, 315] on icon "Next image" at bounding box center [1529, 307] width 20 height 20
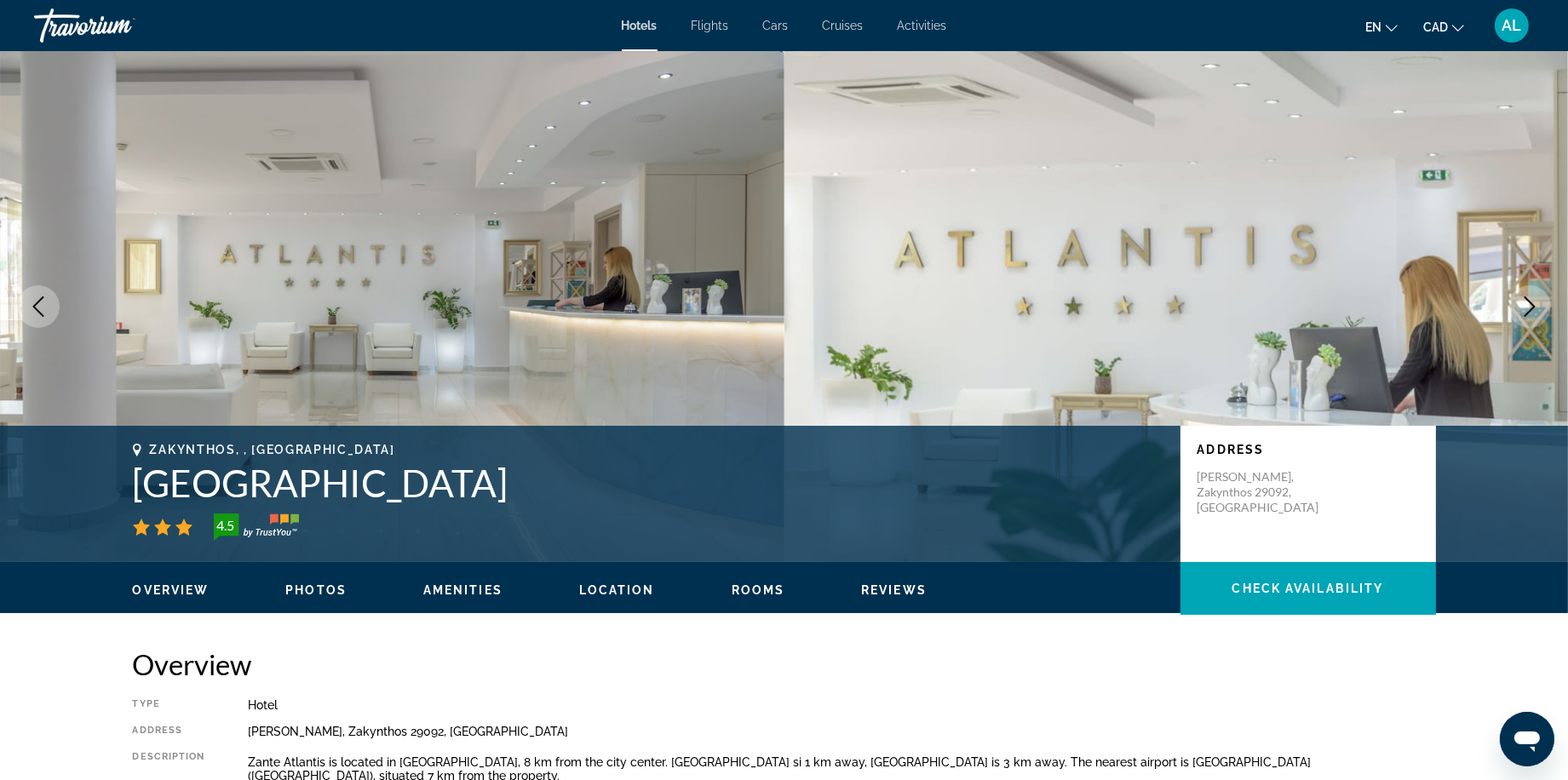
click at [1535, 315] on icon "Next image" at bounding box center [1529, 307] width 20 height 20
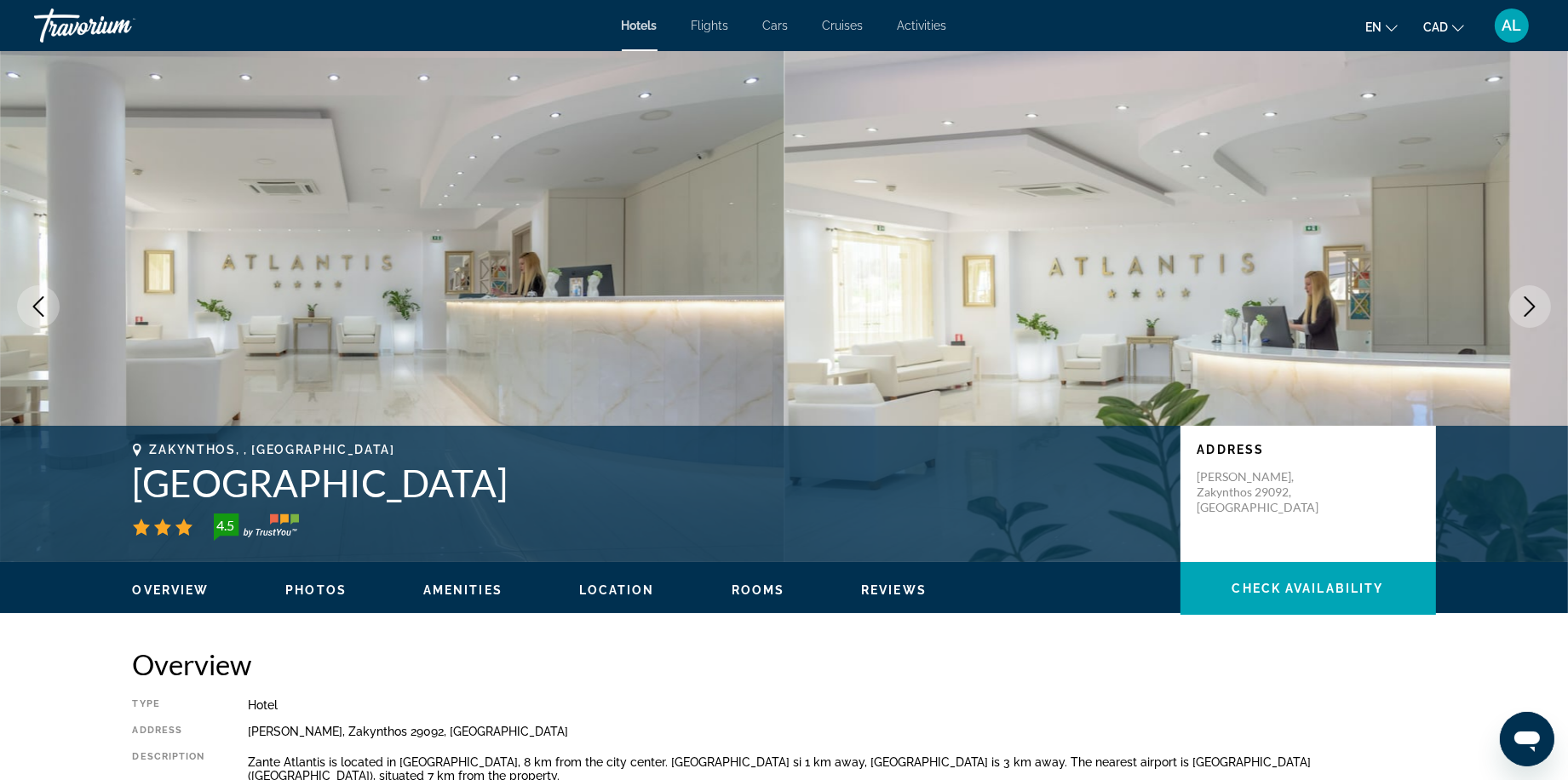
click at [1535, 315] on icon "Next image" at bounding box center [1529, 307] width 20 height 20
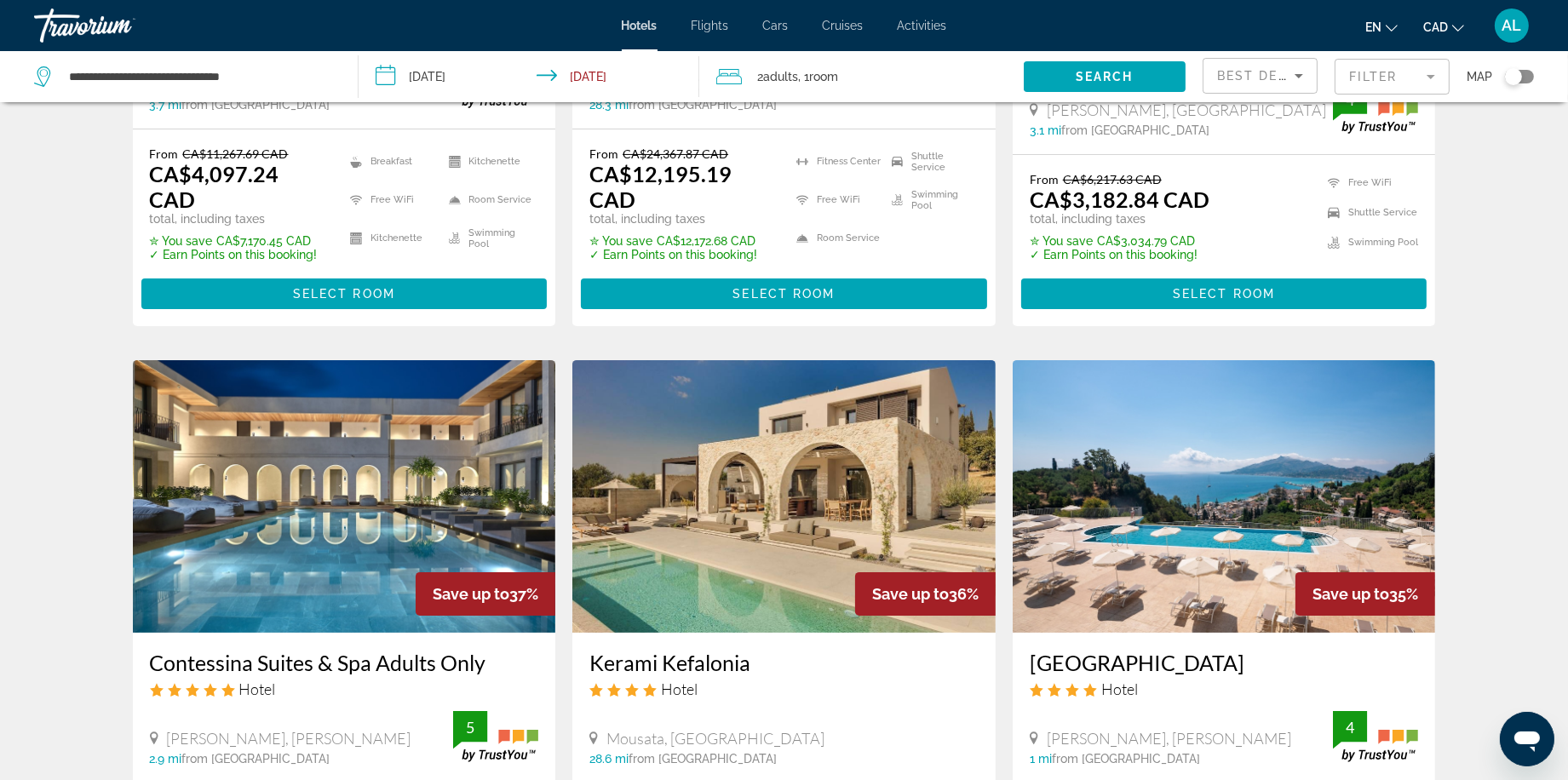
scroll to position [518, 0]
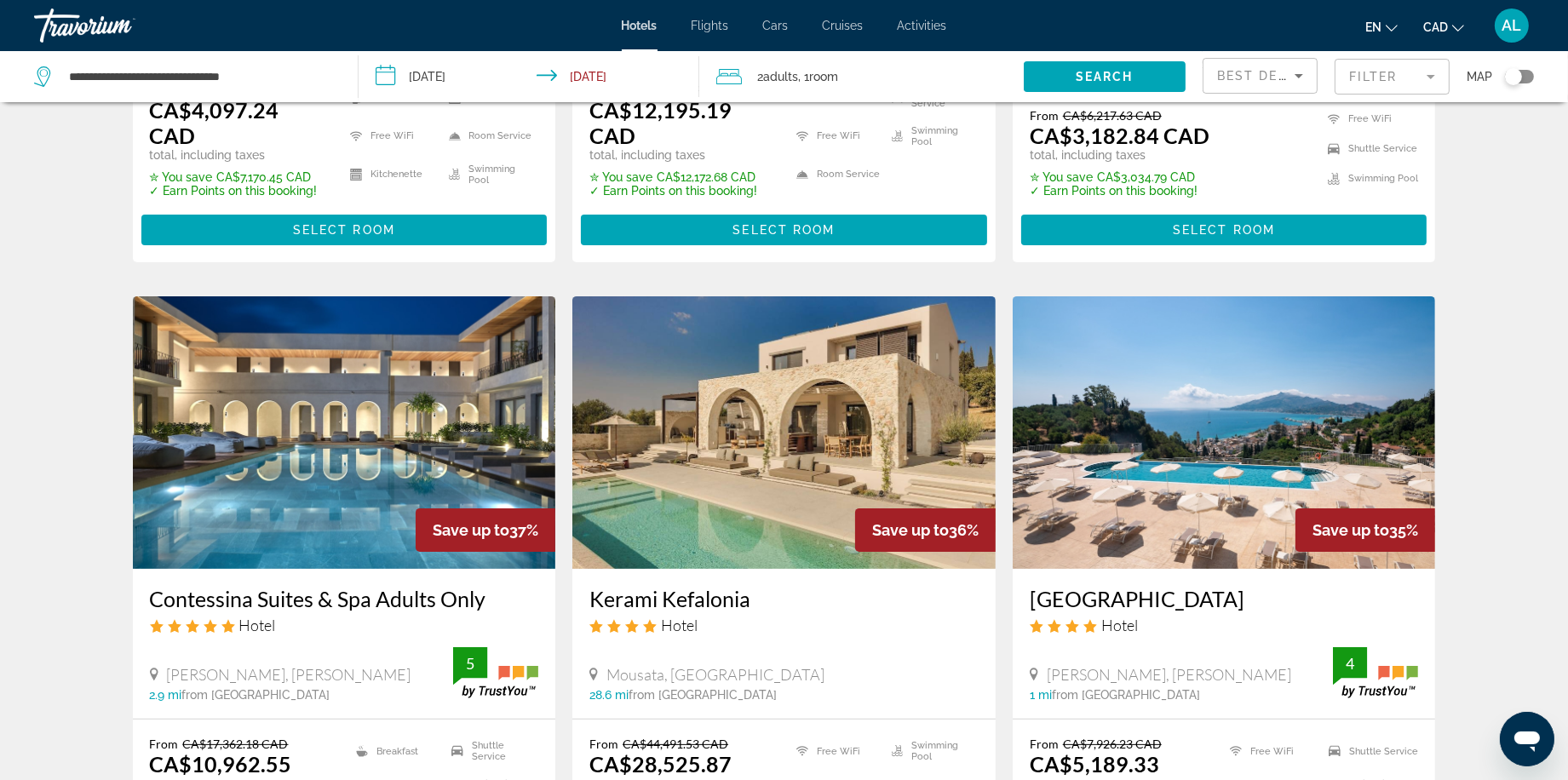
click at [1233, 419] on img "Main content" at bounding box center [1224, 433] width 423 height 273
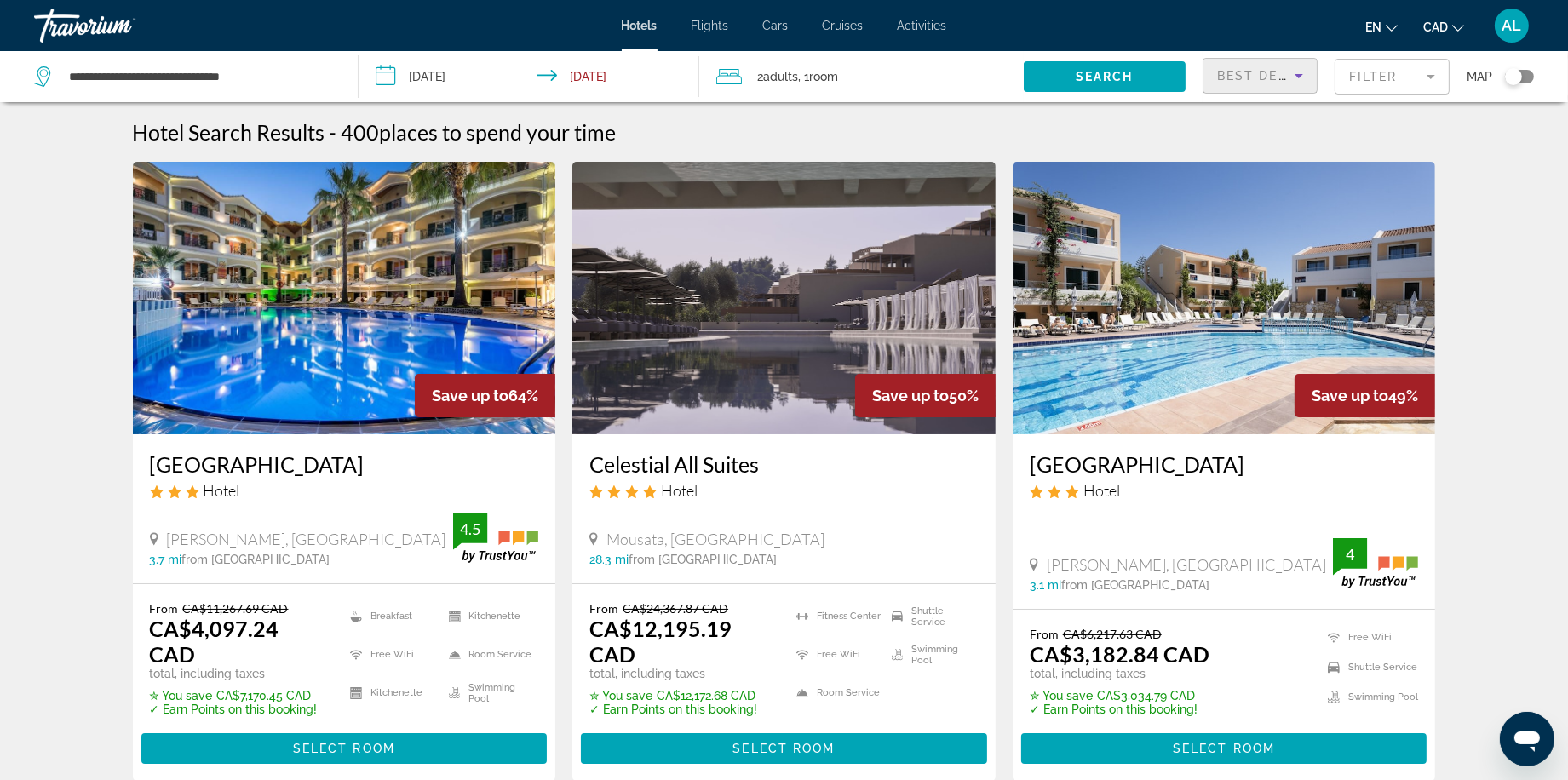
click at [1243, 78] on span "Best Deals" at bounding box center [1261, 76] width 89 height 14
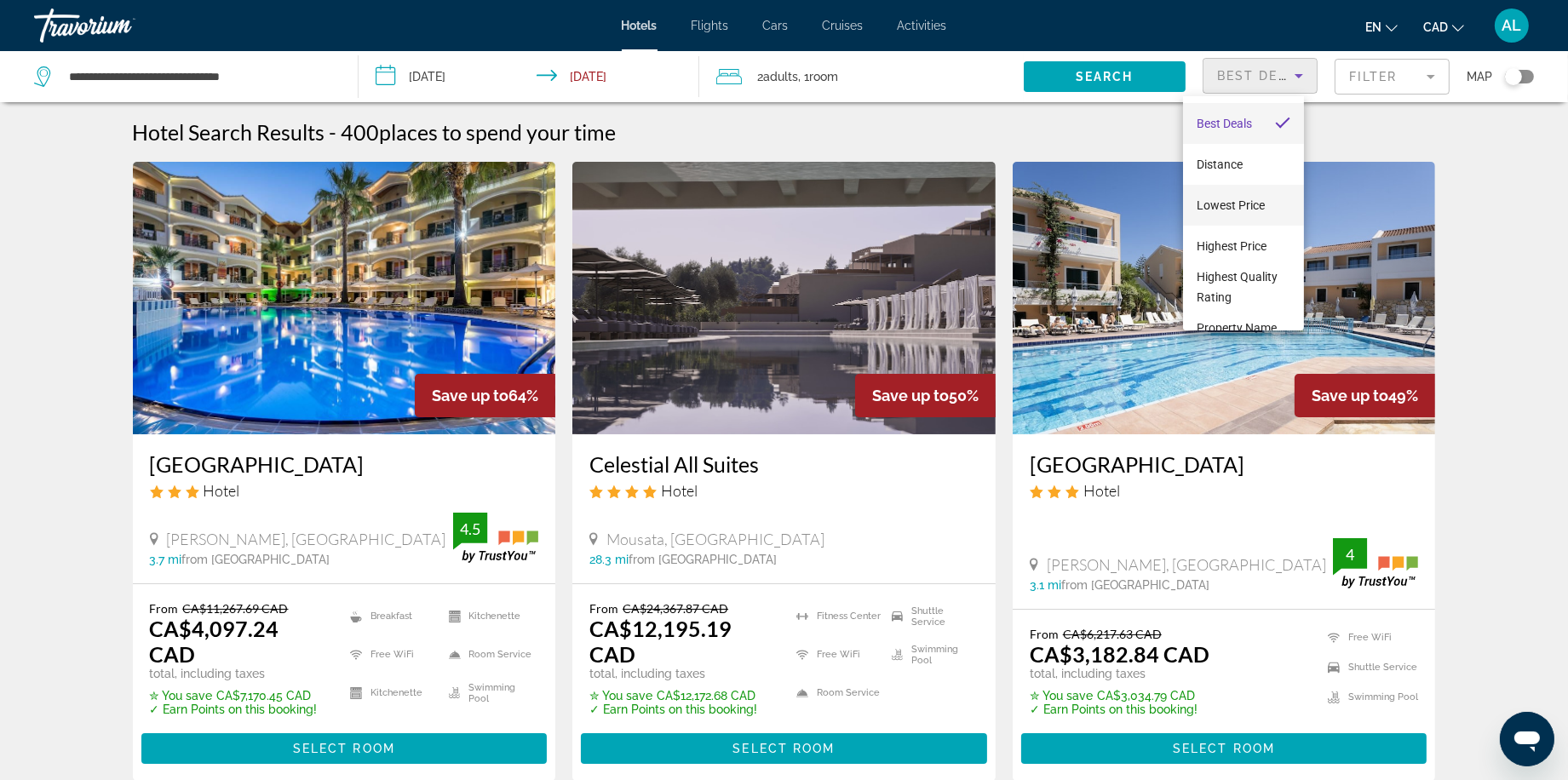
click at [1241, 203] on span "Lowest Price" at bounding box center [1231, 205] width 68 height 14
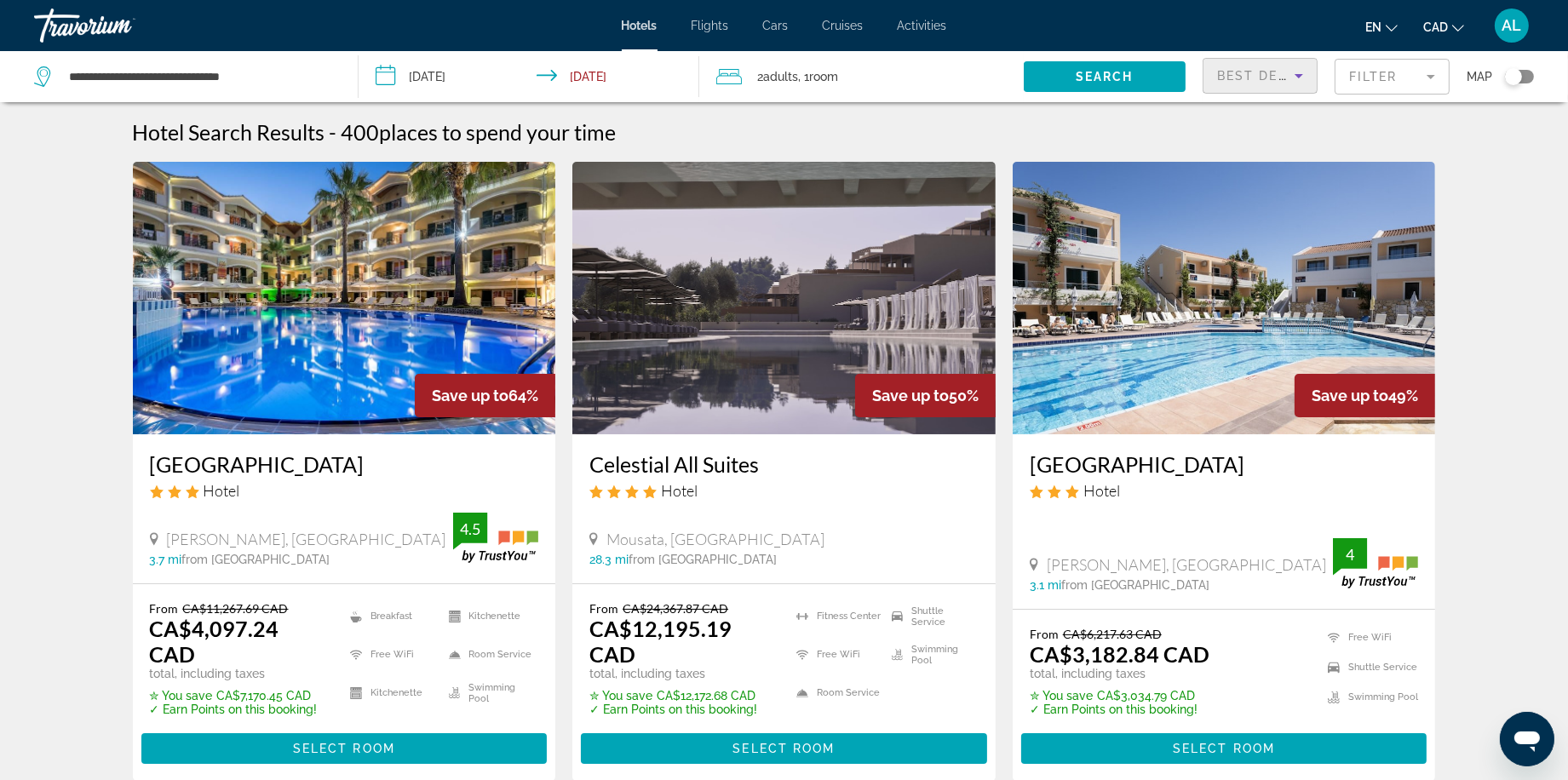
click at [250, 322] on img "Main content" at bounding box center [345, 298] width 423 height 273
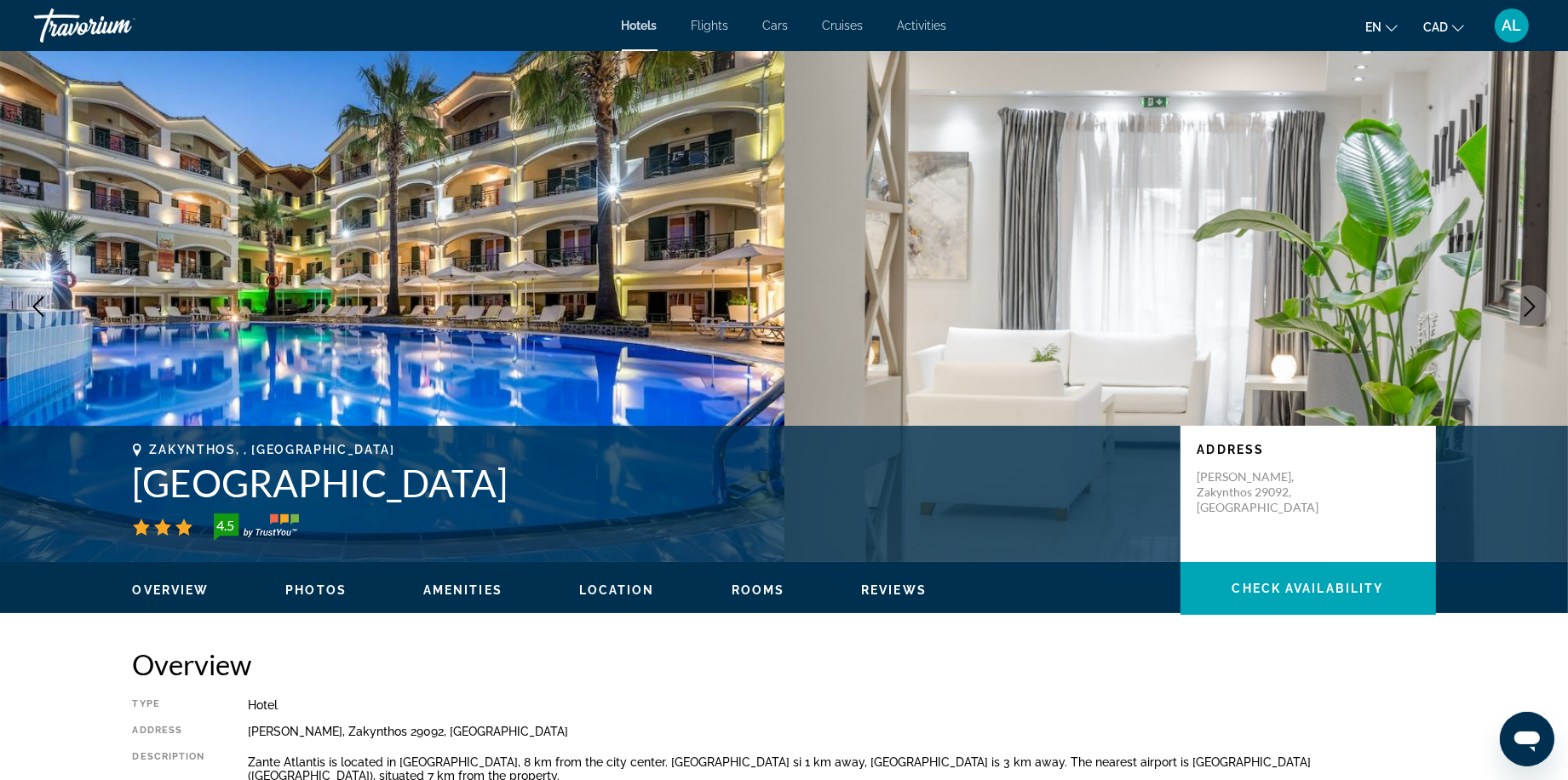
click at [1524, 317] on icon "Next image" at bounding box center [1529, 307] width 20 height 20
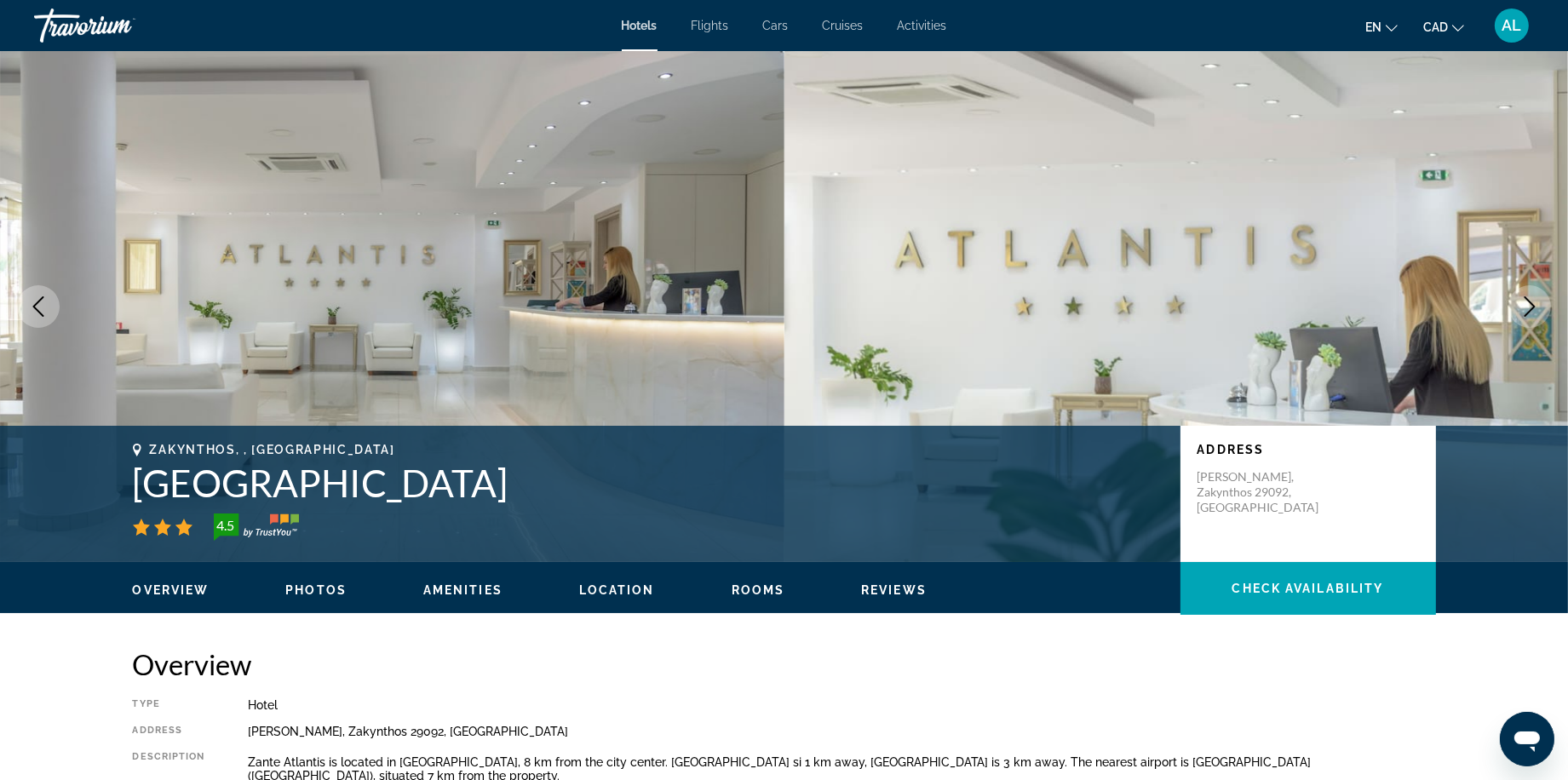
click at [1522, 317] on icon "Next image" at bounding box center [1529, 307] width 20 height 20
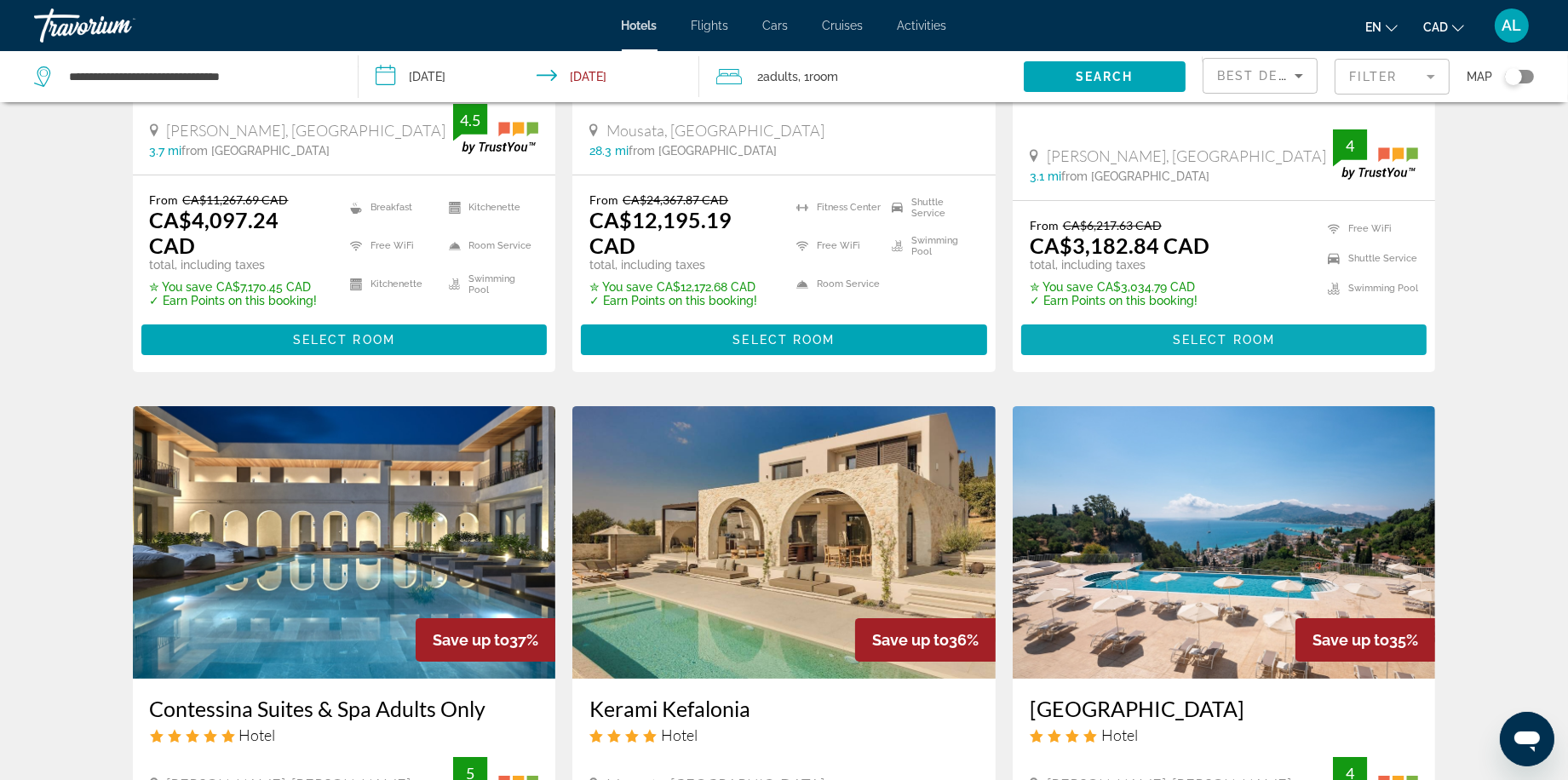
scroll to position [412, 0]
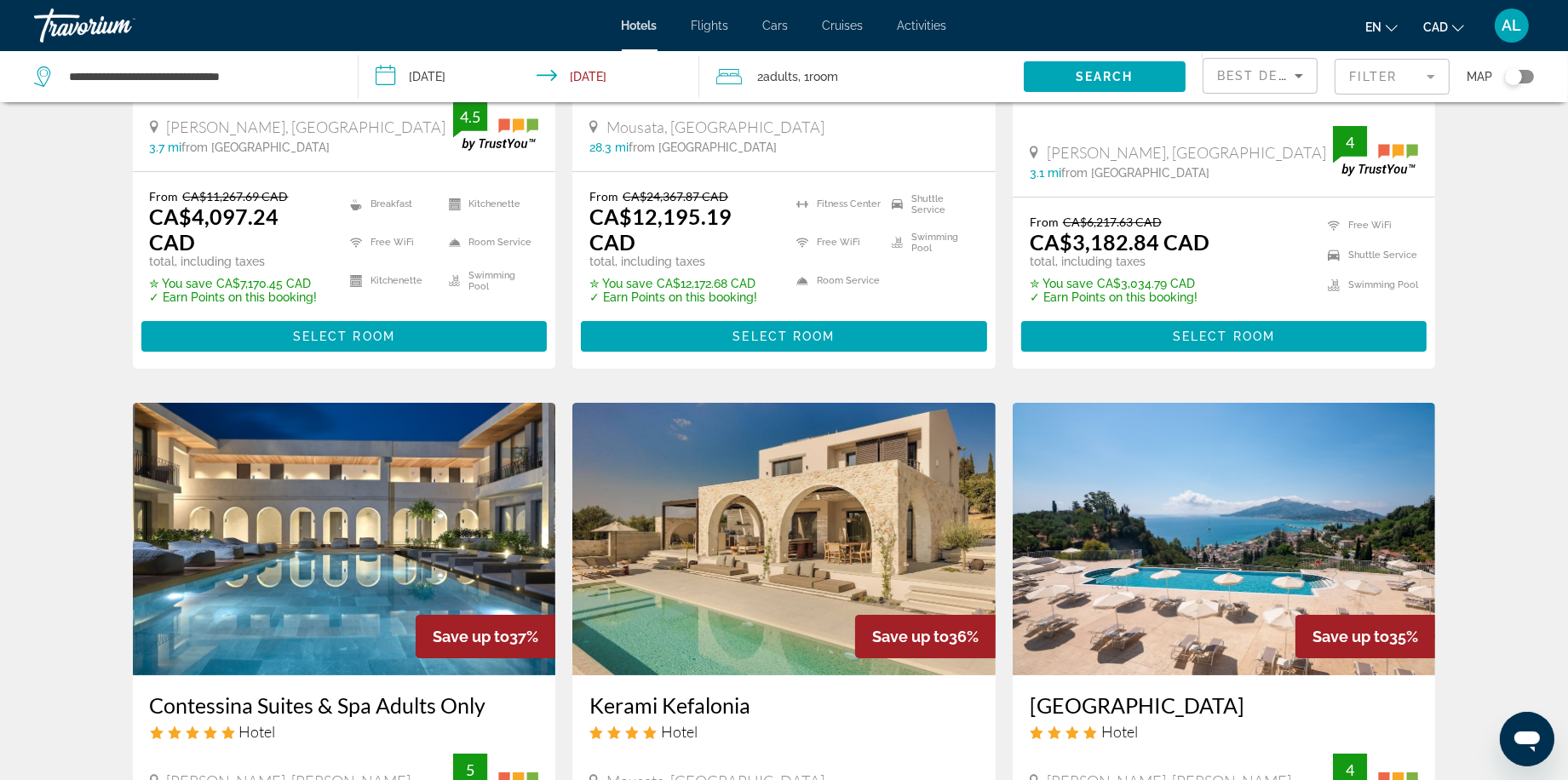
click at [1223, 569] on img "Main content" at bounding box center [1224, 539] width 423 height 273
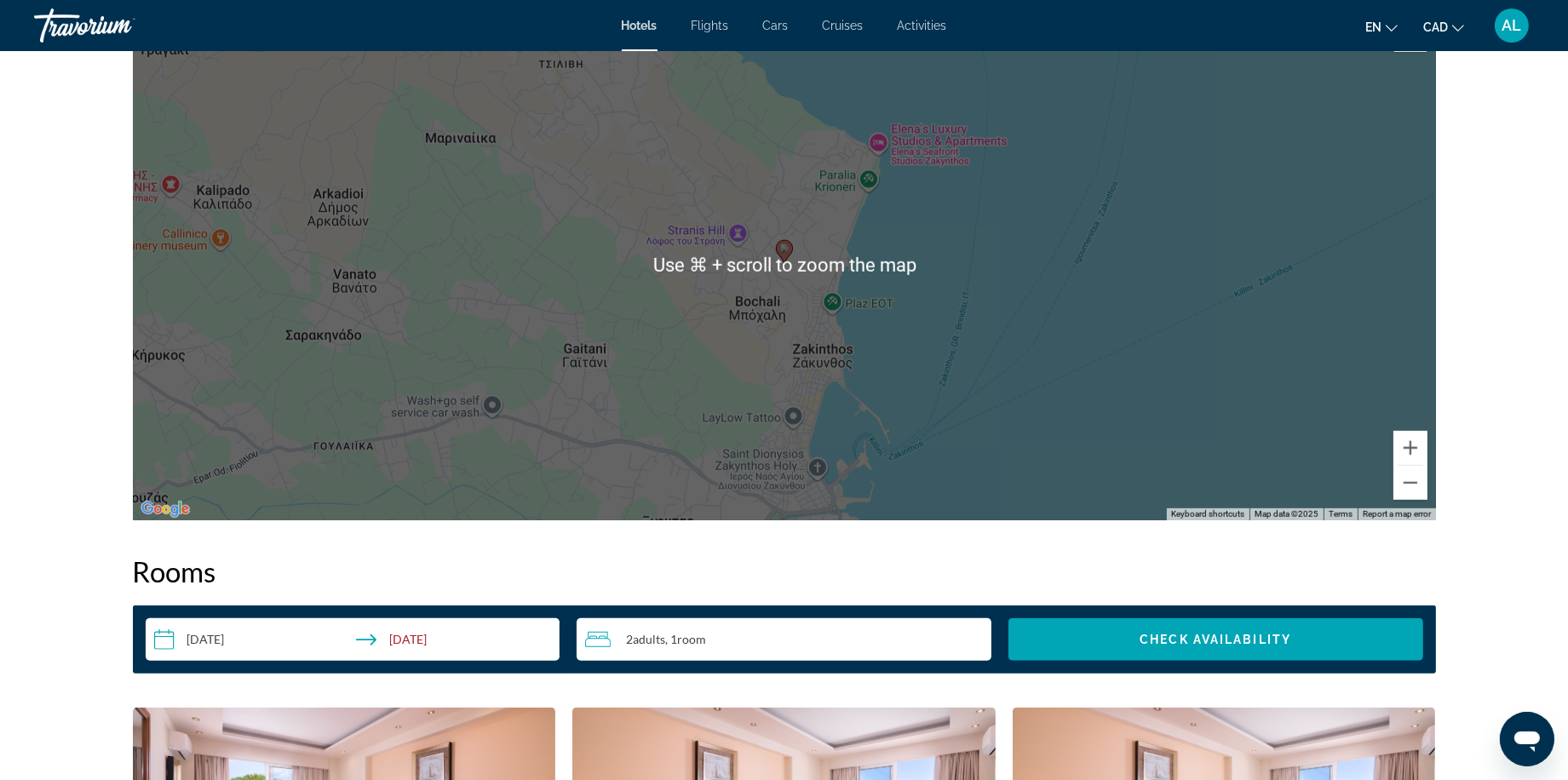
scroll to position [1682, 0]
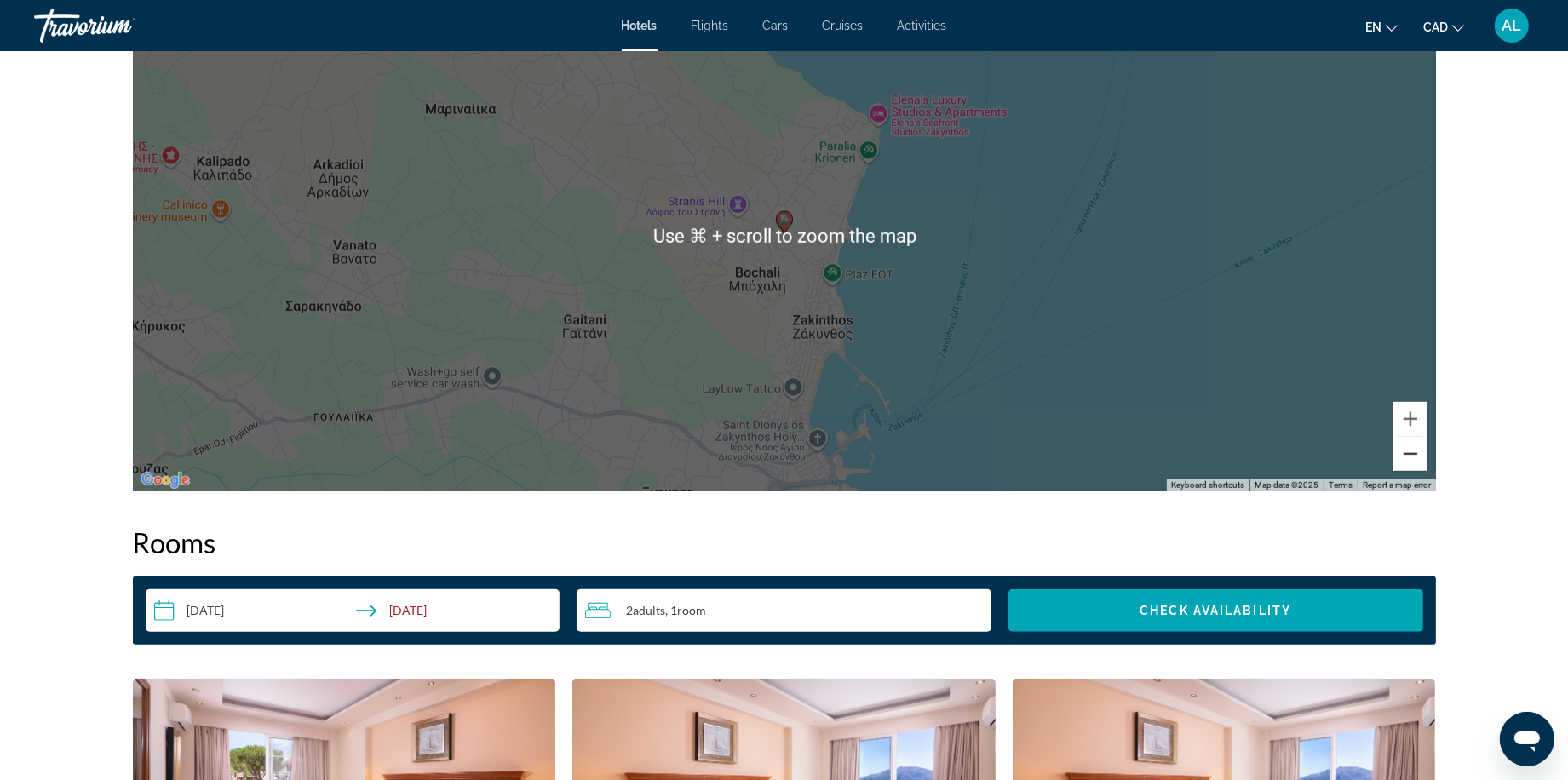
click at [1428, 471] on button "Zoom out" at bounding box center [1410, 454] width 34 height 34
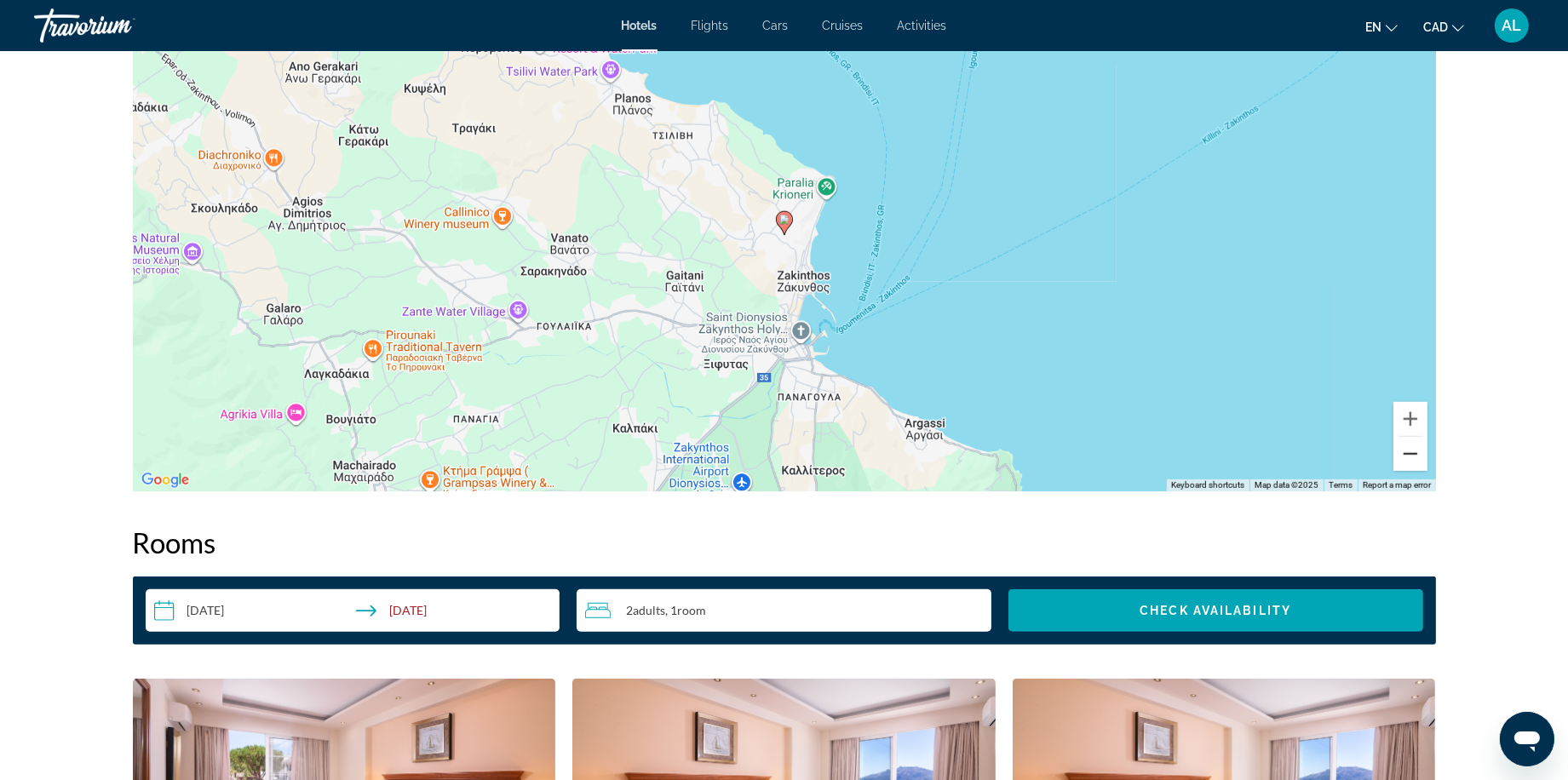
click at [1428, 471] on button "Zoom out" at bounding box center [1410, 454] width 34 height 34
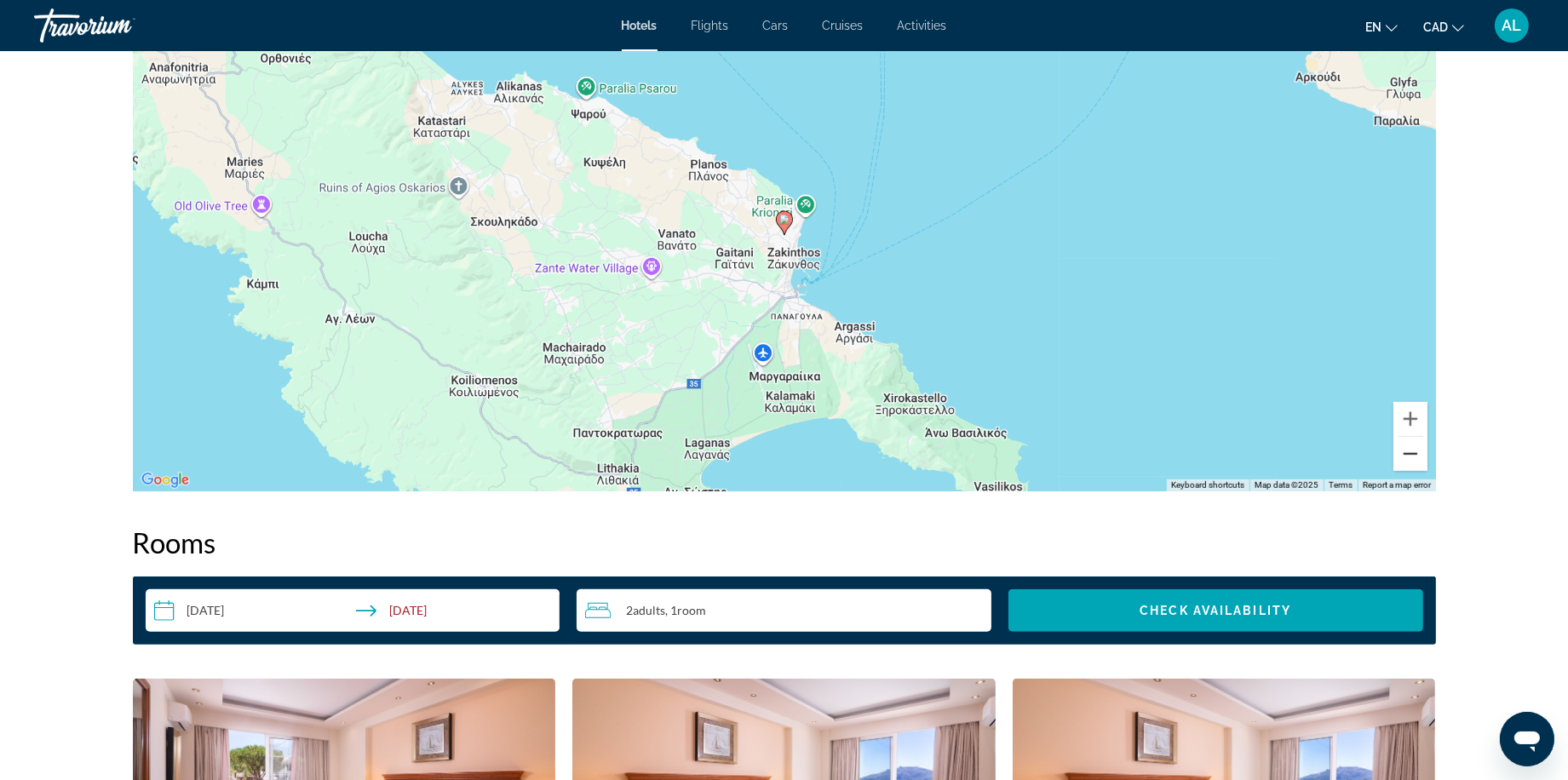
click at [1428, 471] on button "Zoom out" at bounding box center [1410, 454] width 34 height 34
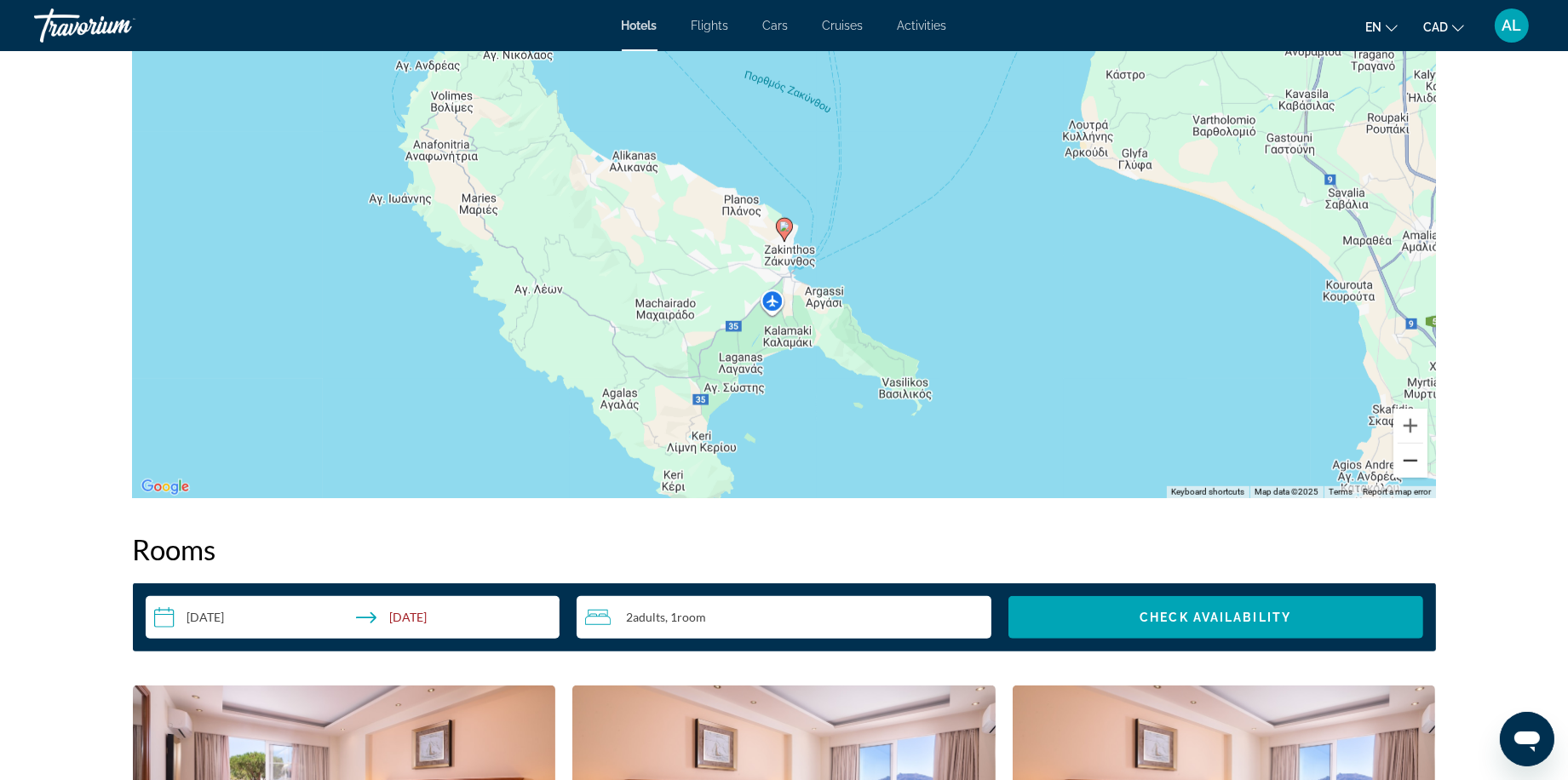
click at [1428, 478] on button "Zoom out" at bounding box center [1410, 460] width 34 height 34
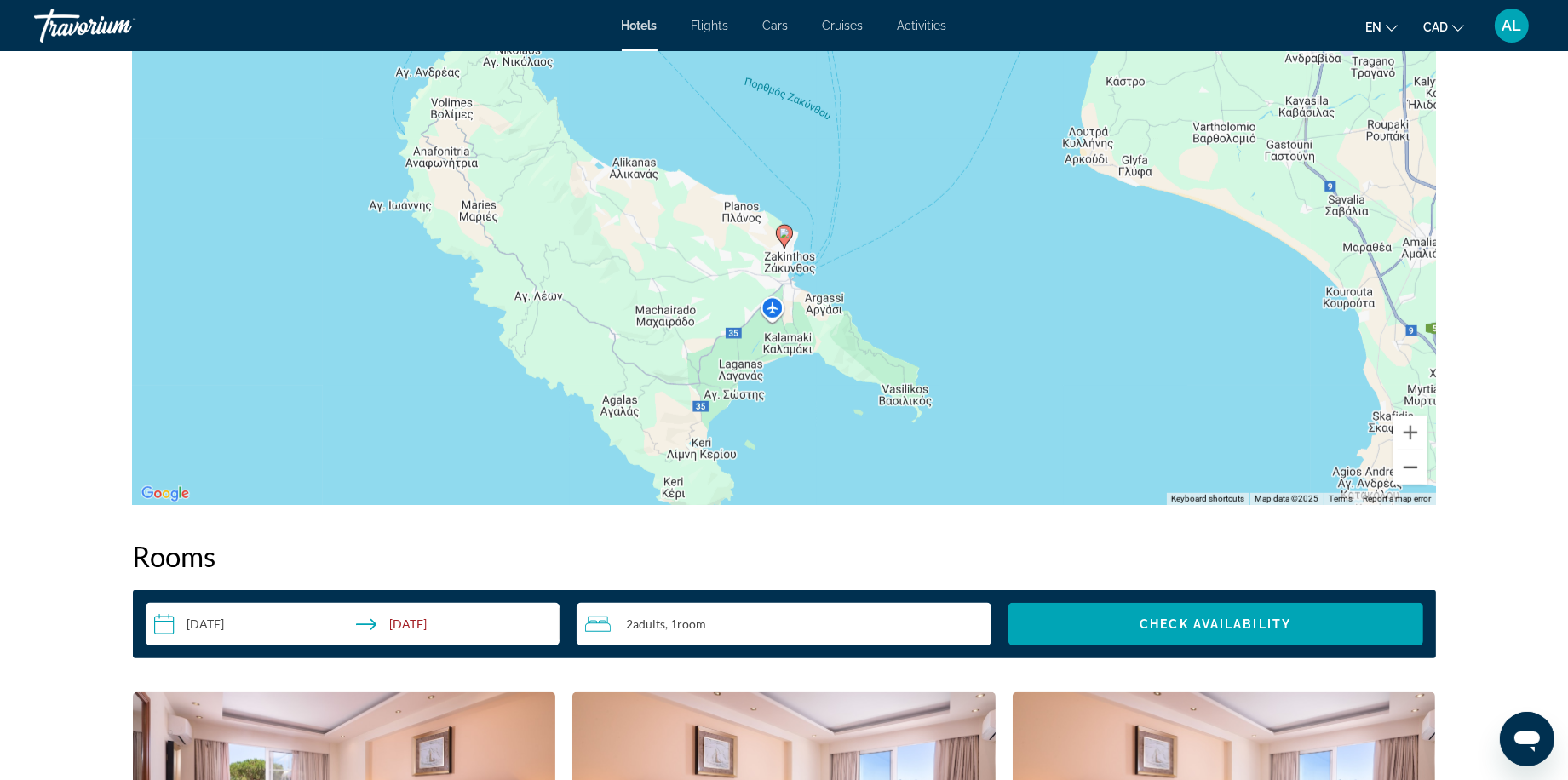
click at [1428, 484] on button "Zoom out" at bounding box center [1410, 468] width 34 height 34
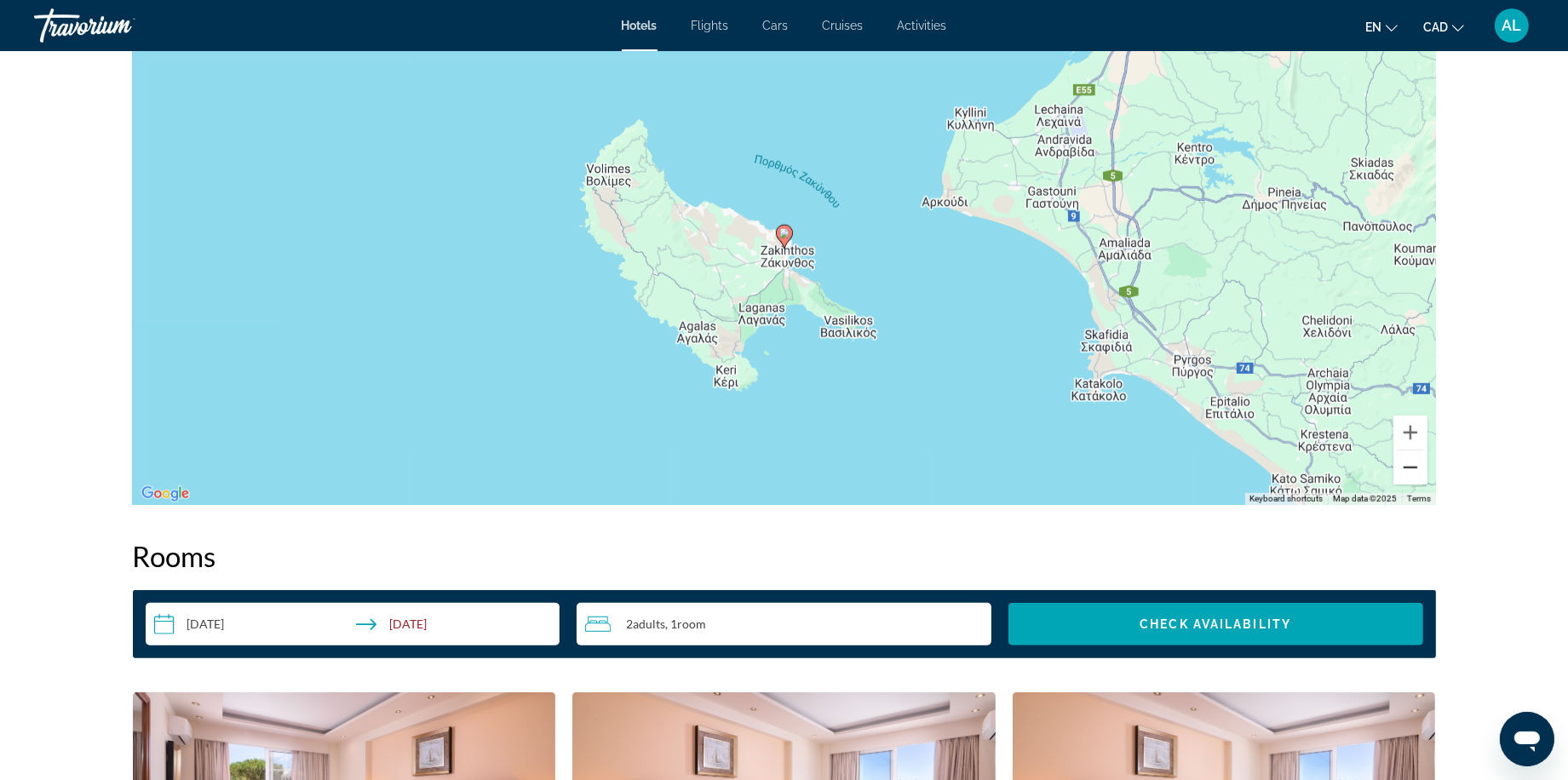
scroll to position [1666, 0]
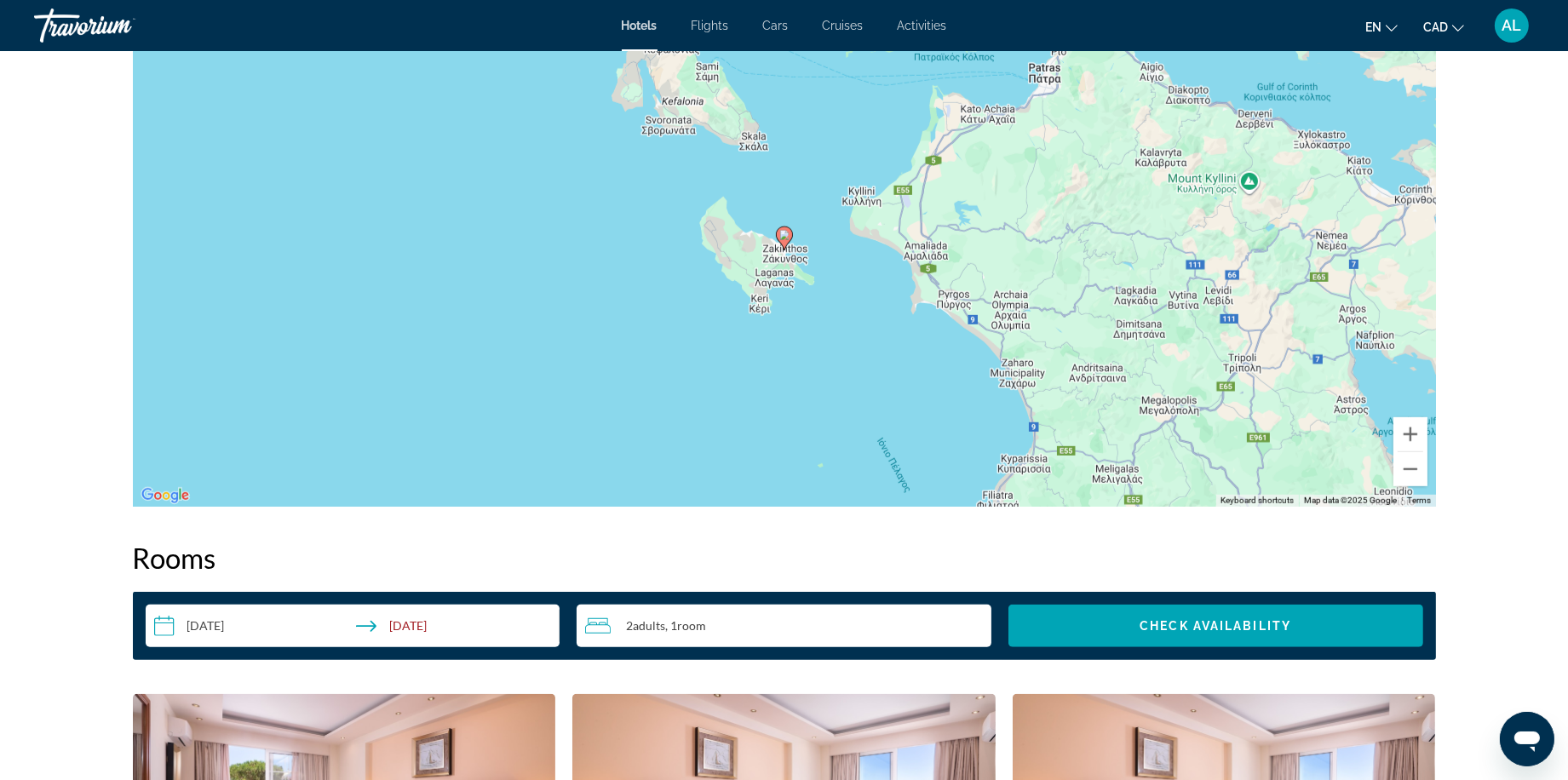
click at [758, 356] on div "To activate drag with keyboard, press Alt + Enter. Once in keyboard drag state,…" at bounding box center [784, 250] width 1303 height 511
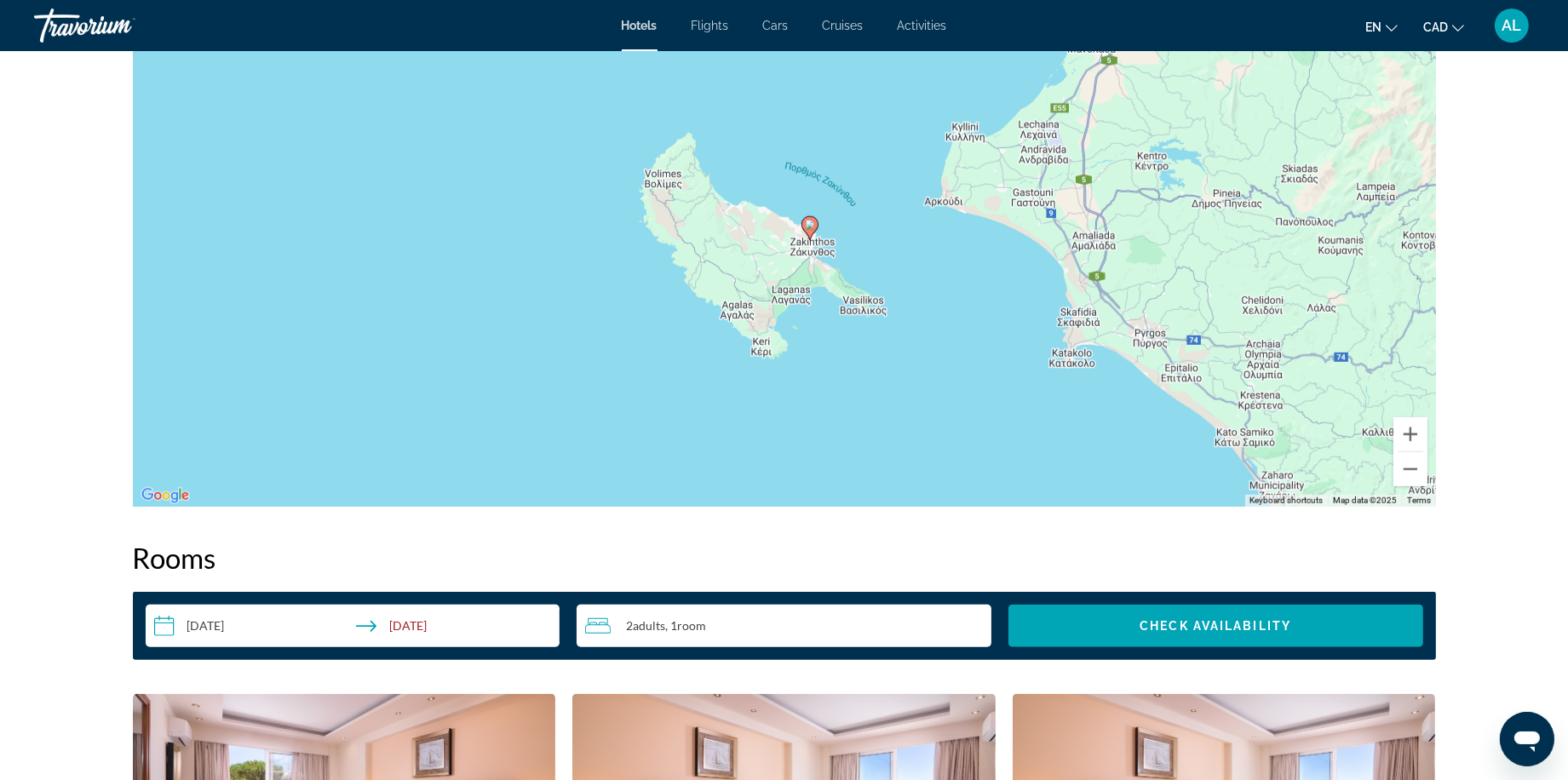
click at [758, 356] on div "To activate drag with keyboard, press Alt + Enter. Once in keyboard drag state,…" at bounding box center [784, 250] width 1303 height 511
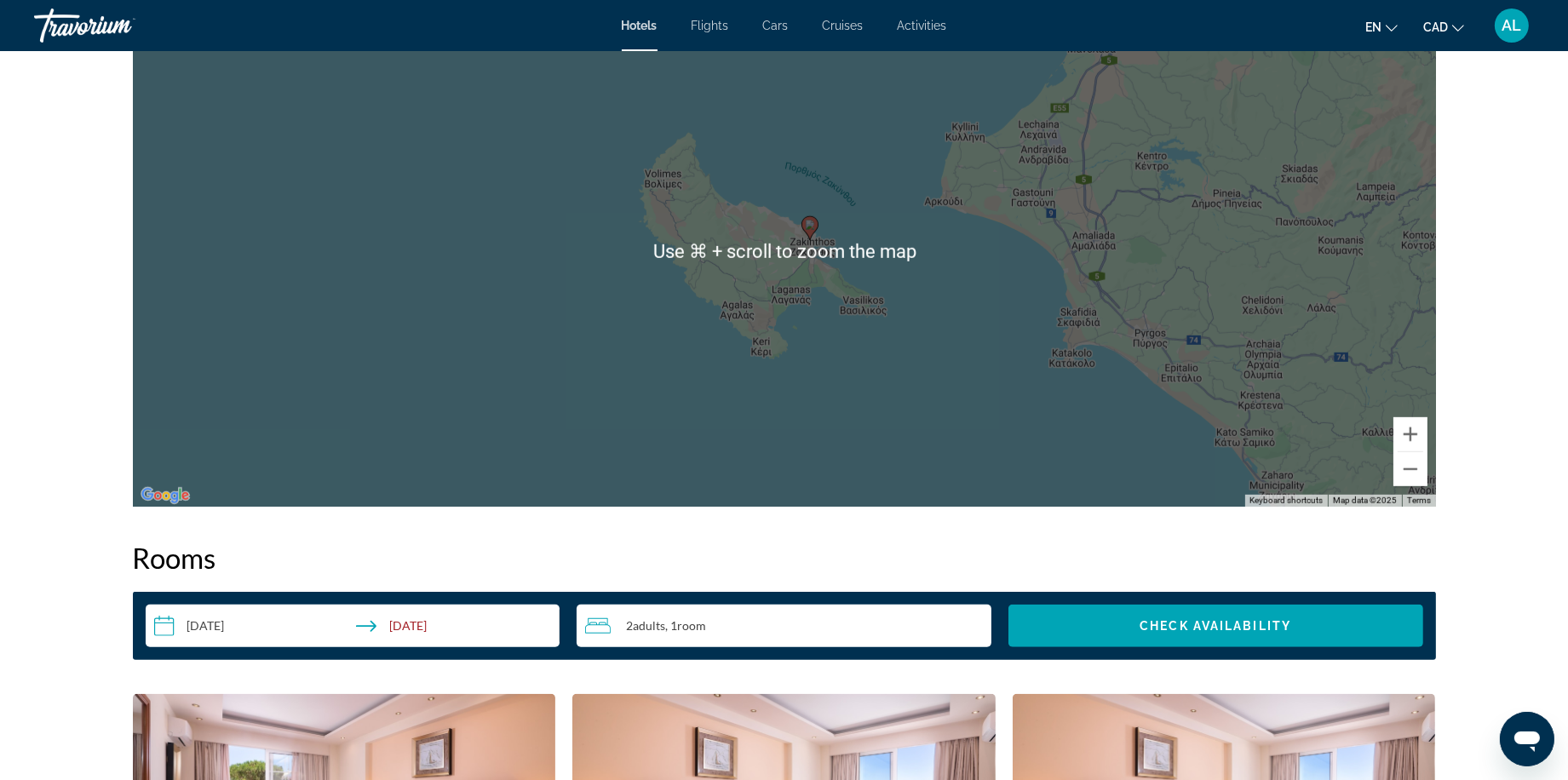
click at [758, 356] on div "To activate drag with keyboard, press Alt + Enter. Once in keyboard drag state,…" at bounding box center [784, 250] width 1303 height 511
